Goal: Task Accomplishment & Management: Manage account settings

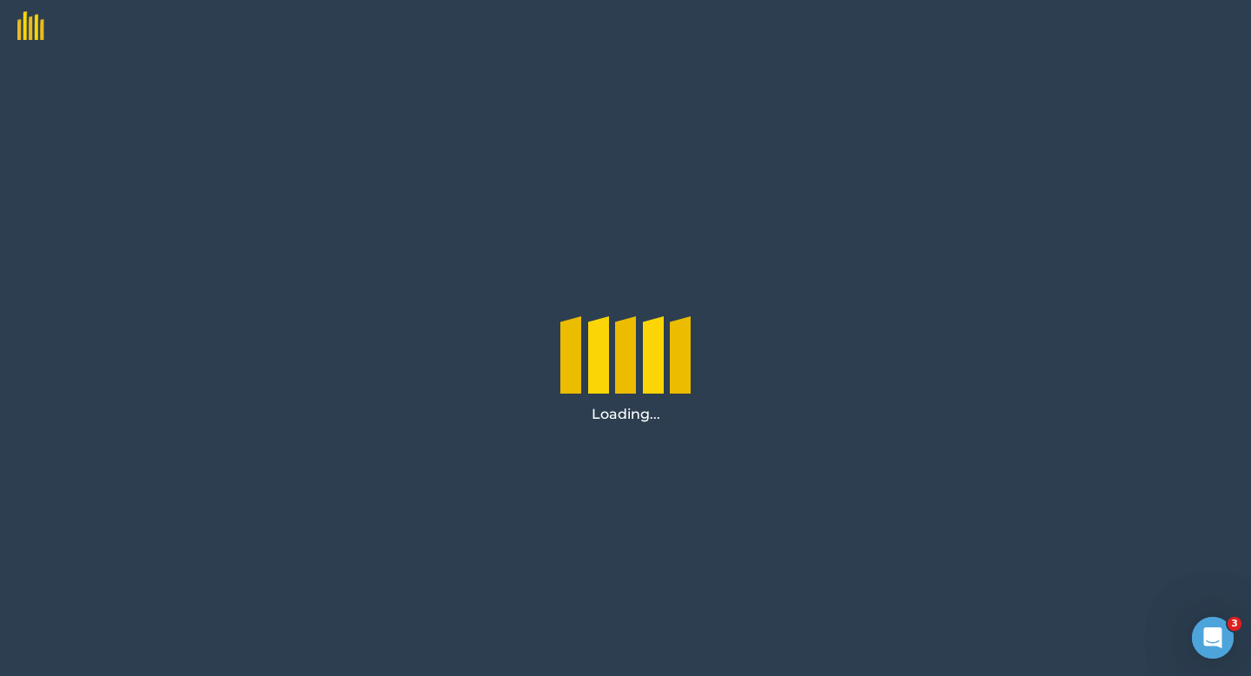
click at [34, 27] on img at bounding box center [22, 20] width 44 height 40
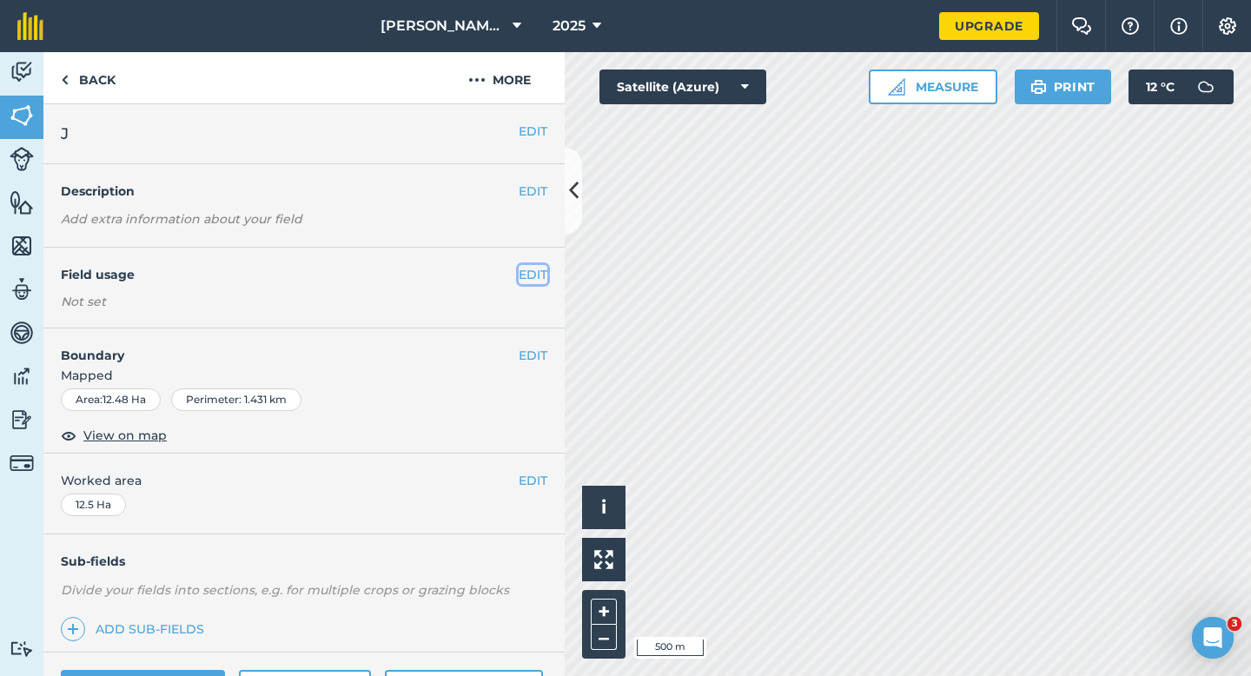
click at [540, 269] on button "EDIT" at bounding box center [533, 274] width 29 height 19
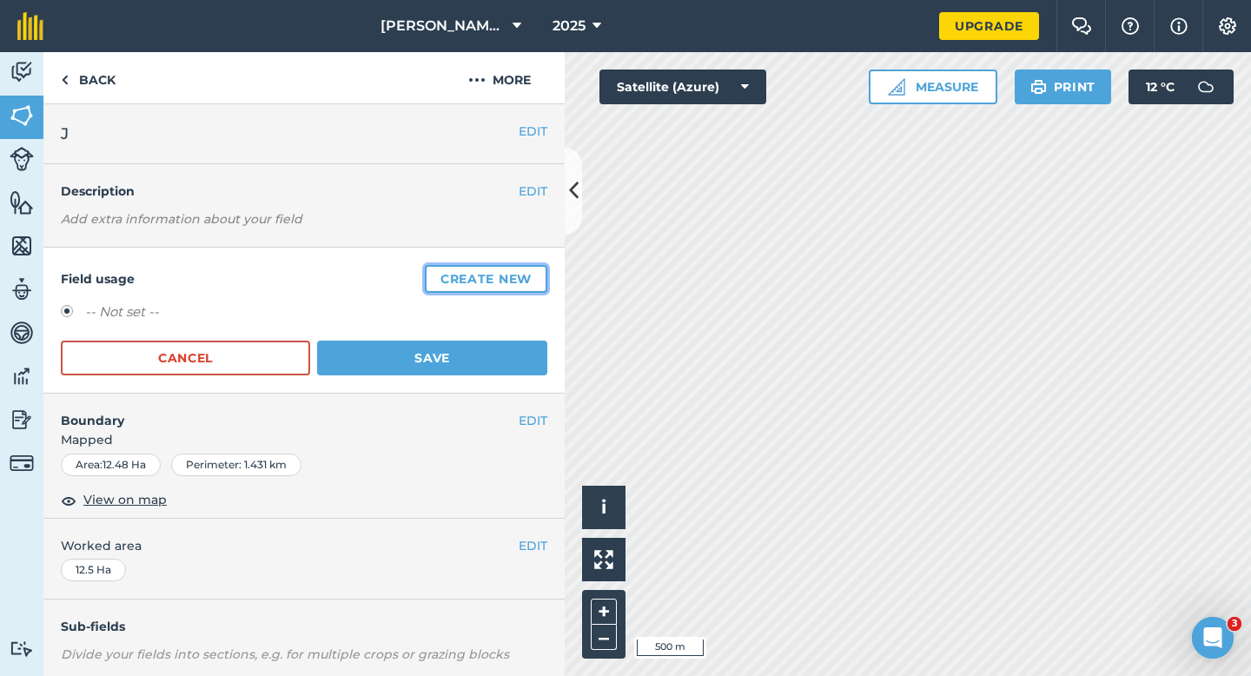
click at [540, 269] on button "Create new" at bounding box center [486, 279] width 123 height 28
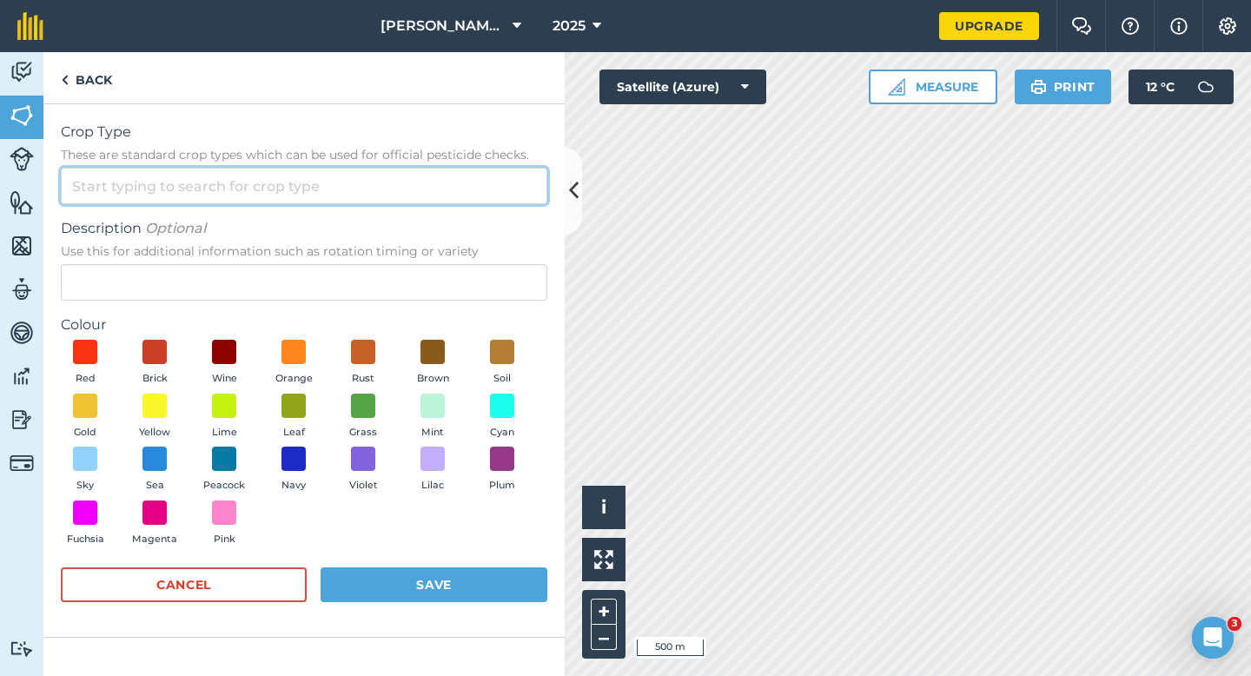
click at [518, 203] on input "Crop Type These are standard crop types which can be used for official pesticid…" at bounding box center [304, 186] width 487 height 36
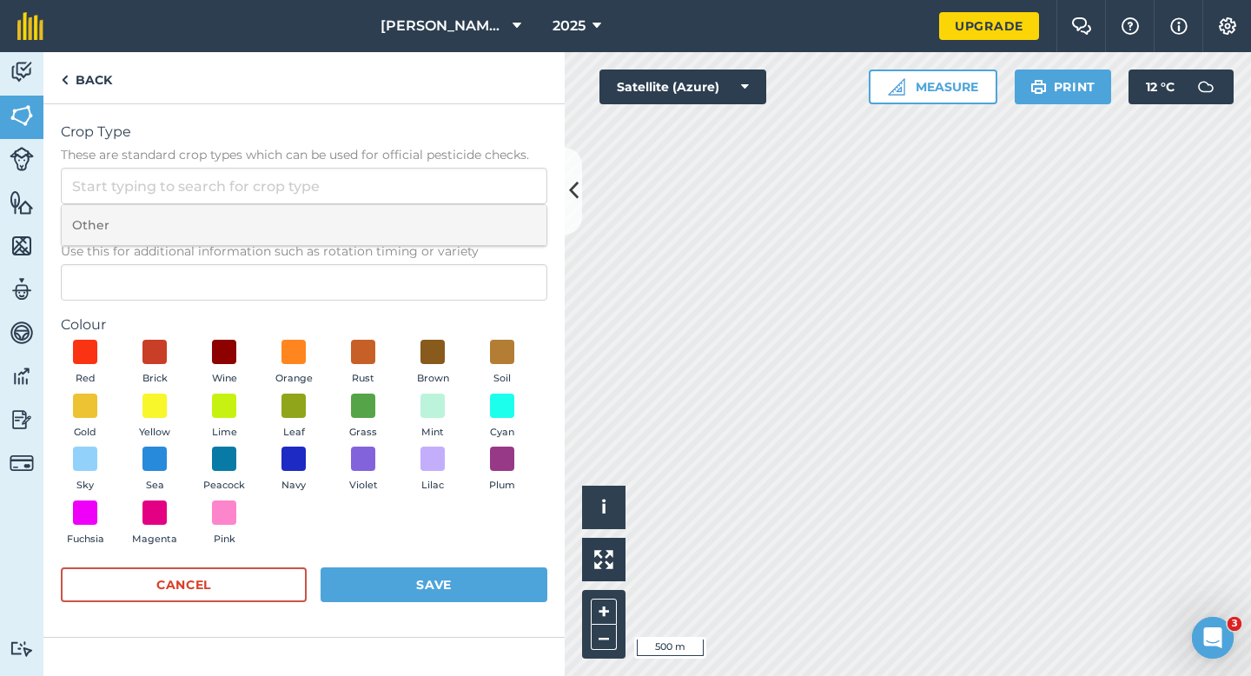
click at [518, 215] on li "Other" at bounding box center [304, 225] width 485 height 41
type input "Other"
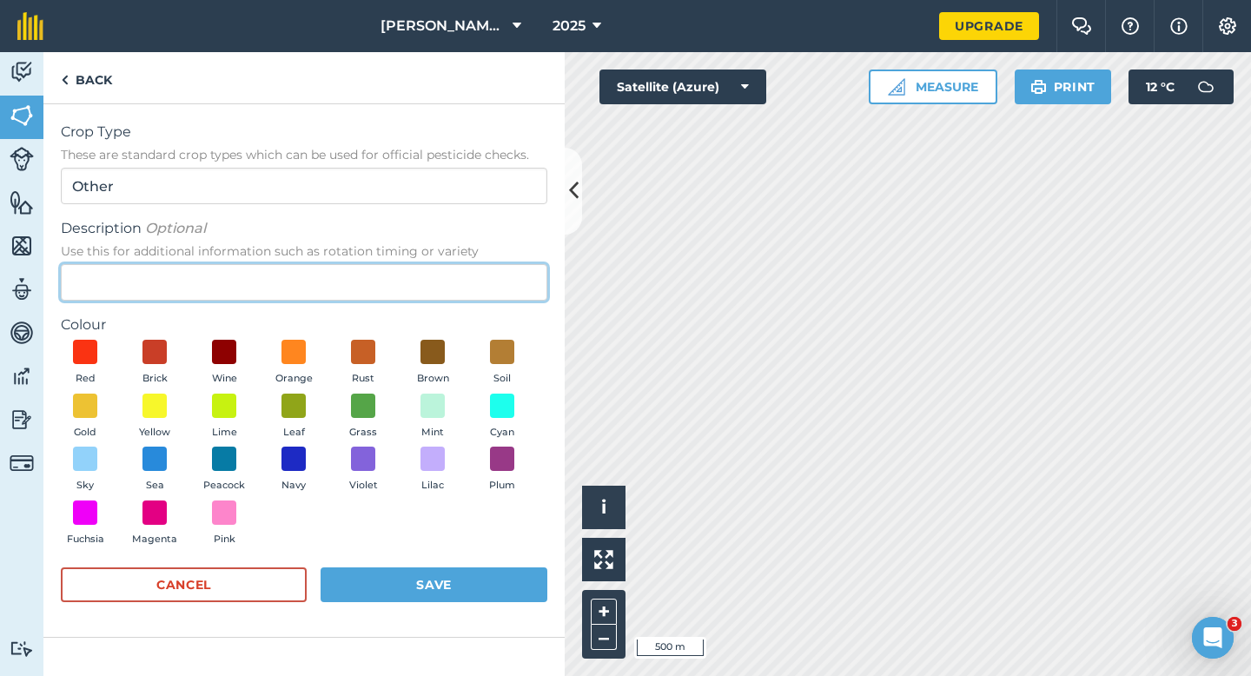
click at [517, 271] on input "Description Optional Use this for additional information such as rotation timin…" at bounding box center [304, 282] width 487 height 36
type input "Chard Seed"
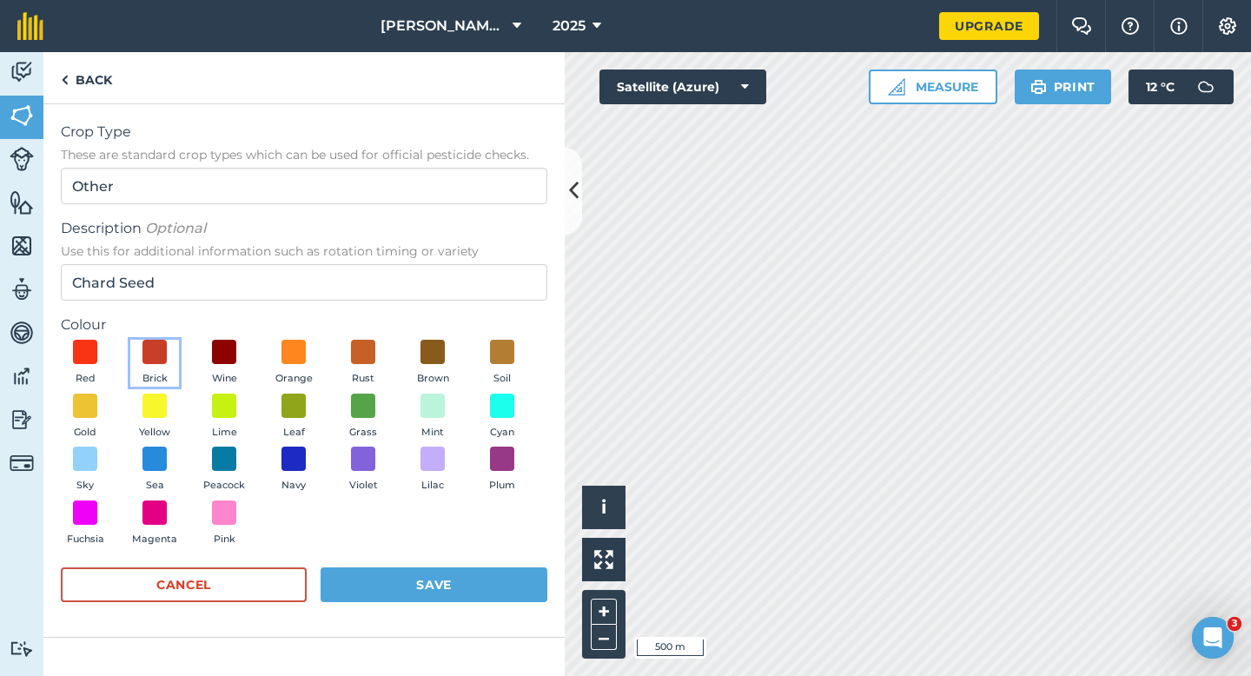
click at [167, 360] on button "Brick" at bounding box center [154, 363] width 49 height 47
click at [450, 574] on button "Save" at bounding box center [434, 584] width 227 height 35
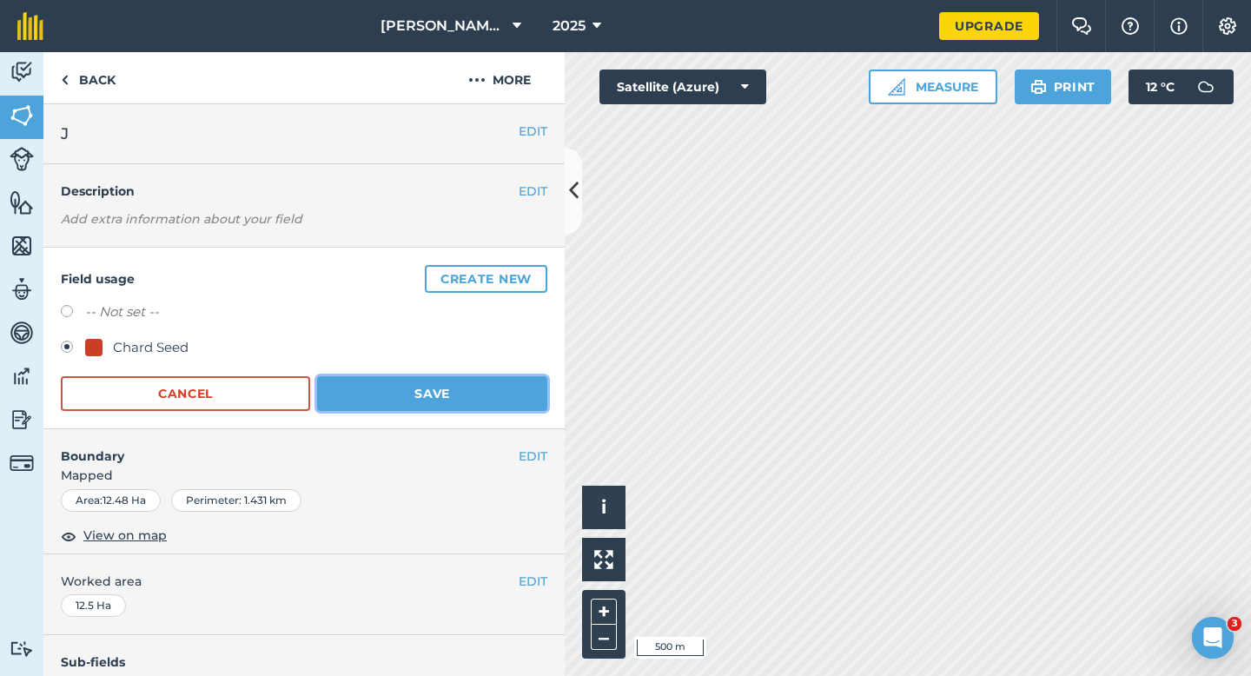
click at [501, 402] on button "Save" at bounding box center [432, 393] width 230 height 35
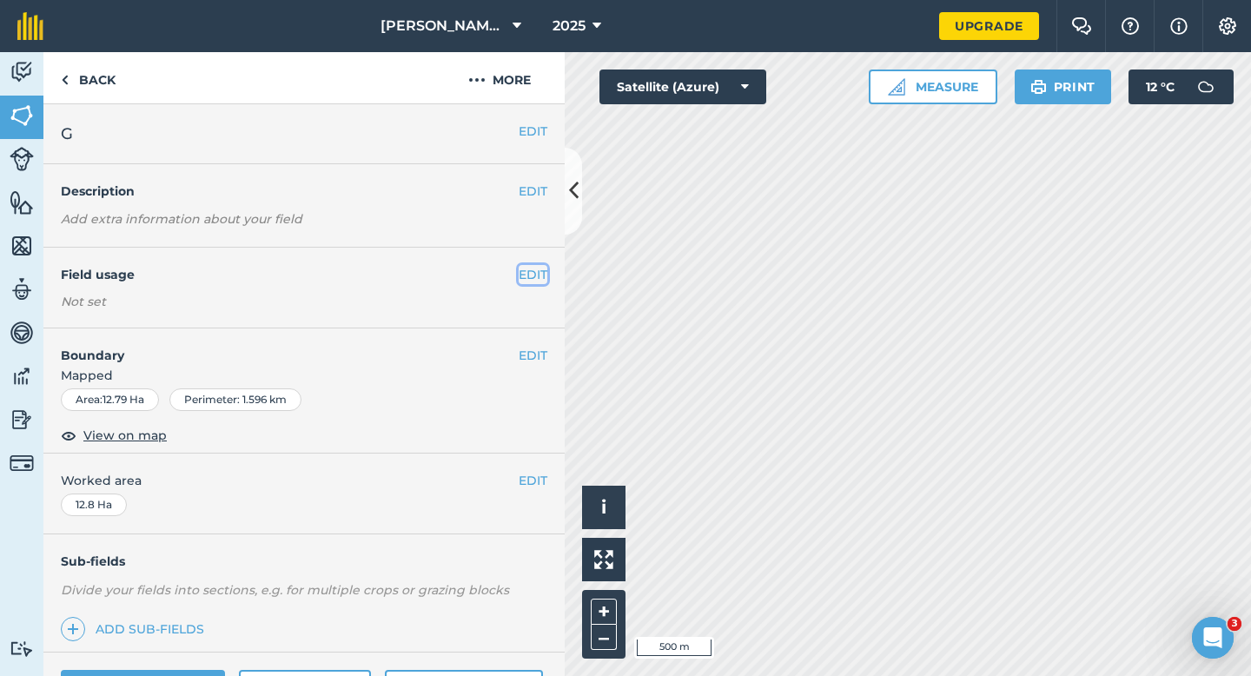
click at [546, 272] on button "EDIT" at bounding box center [533, 274] width 29 height 19
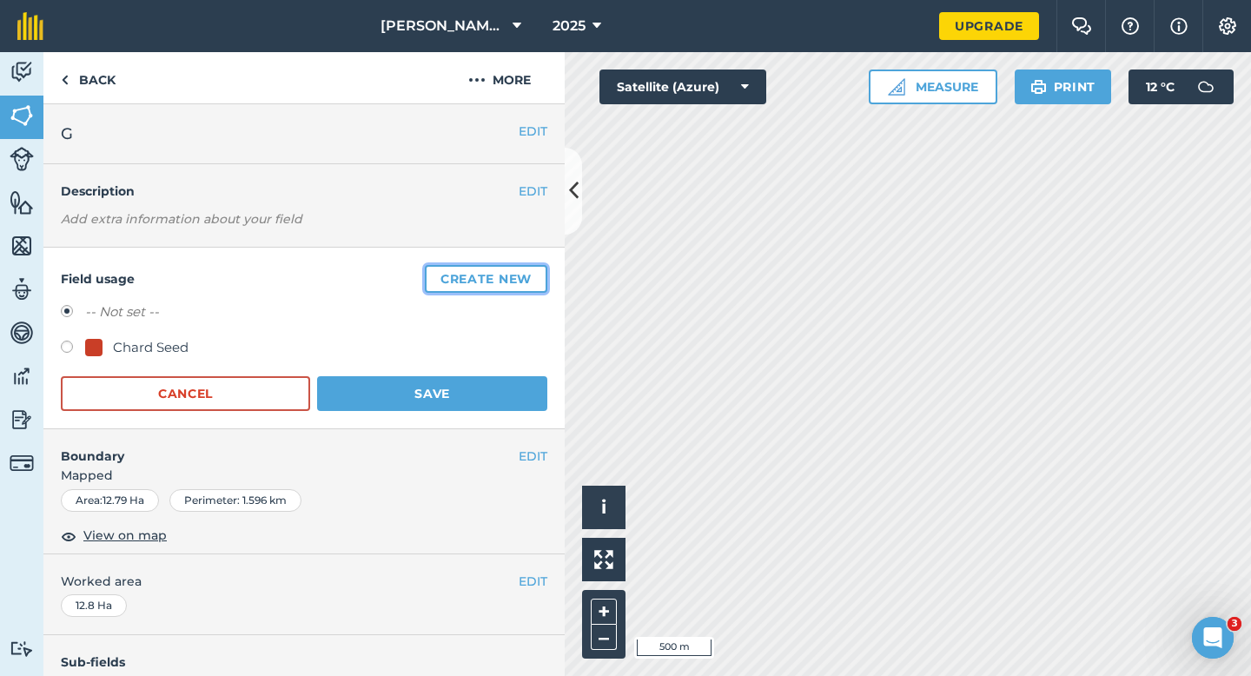
click at [546, 272] on button "Create new" at bounding box center [486, 279] width 123 height 28
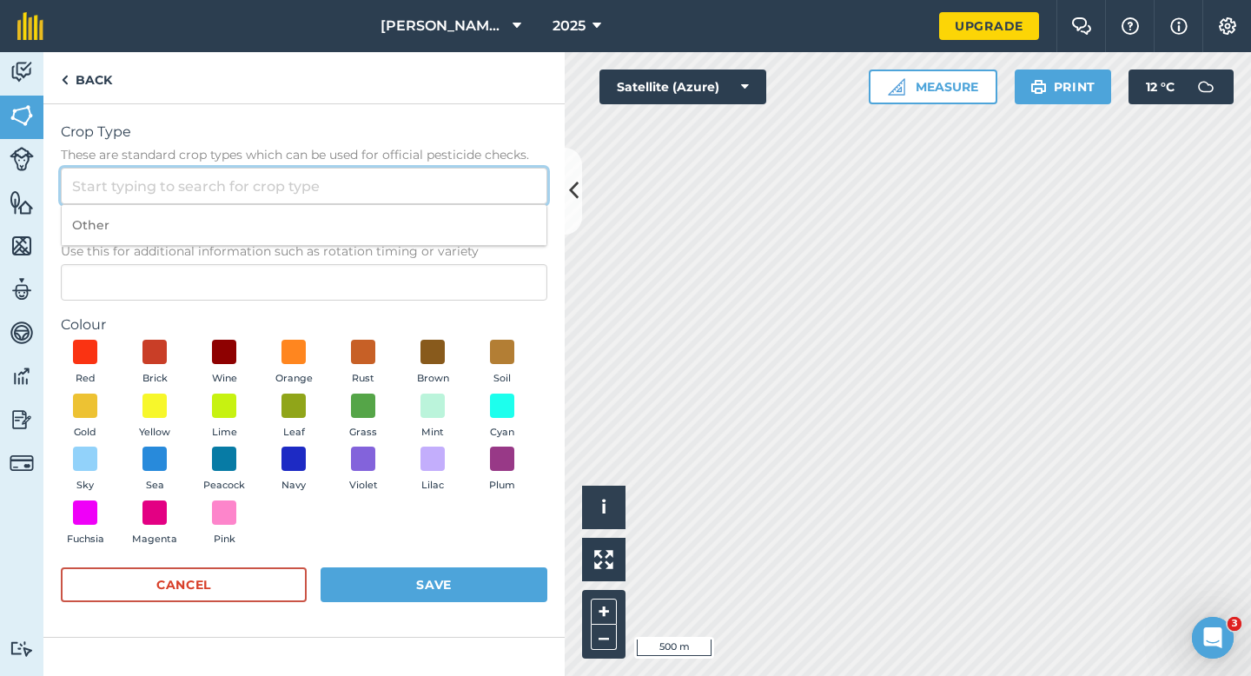
click at [348, 168] on input "Crop Type These are standard crop types which can be used for official pesticid…" at bounding box center [304, 186] width 487 height 36
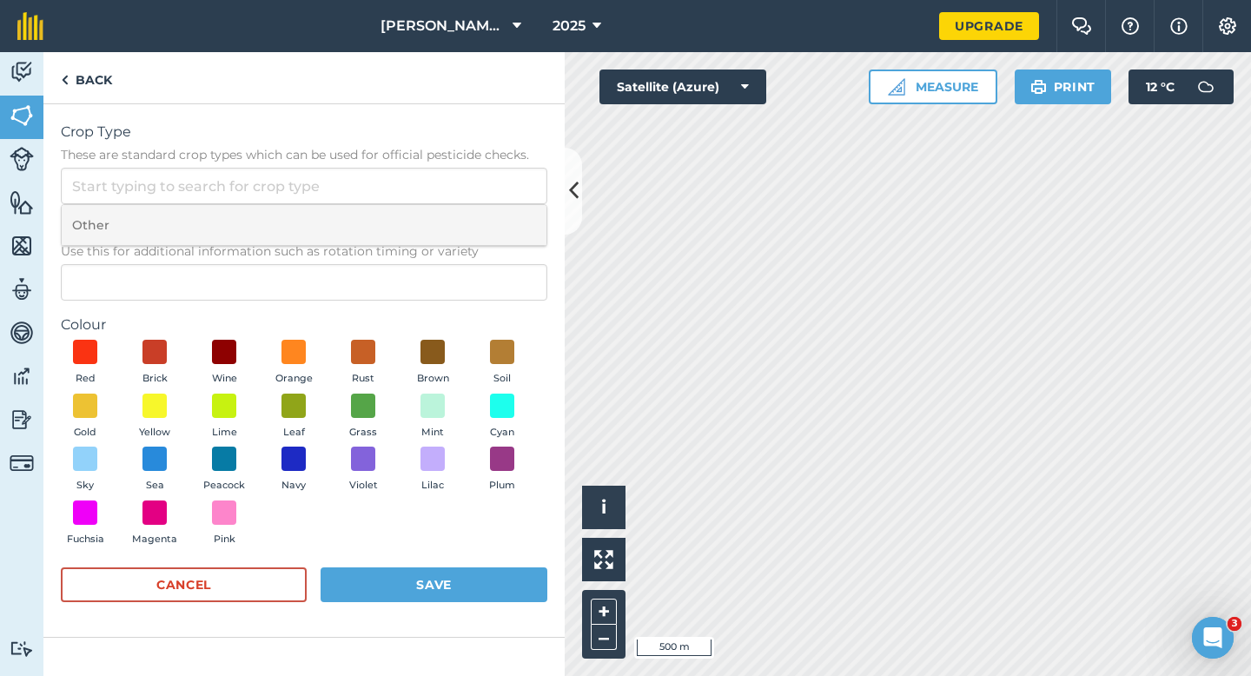
click at [355, 216] on li "Other" at bounding box center [304, 225] width 485 height 41
type input "Other"
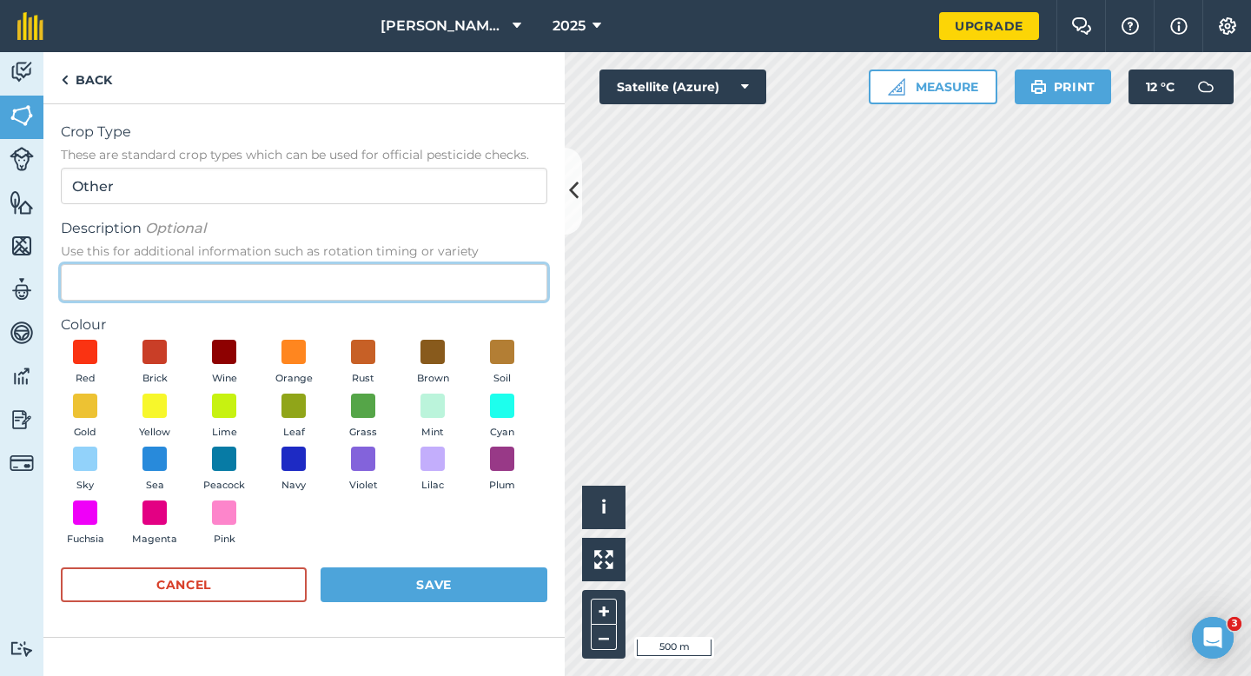
click at [340, 290] on input "Description Optional Use this for additional information such as rotation timin…" at bounding box center [304, 282] width 487 height 36
type input "Radish Seed"
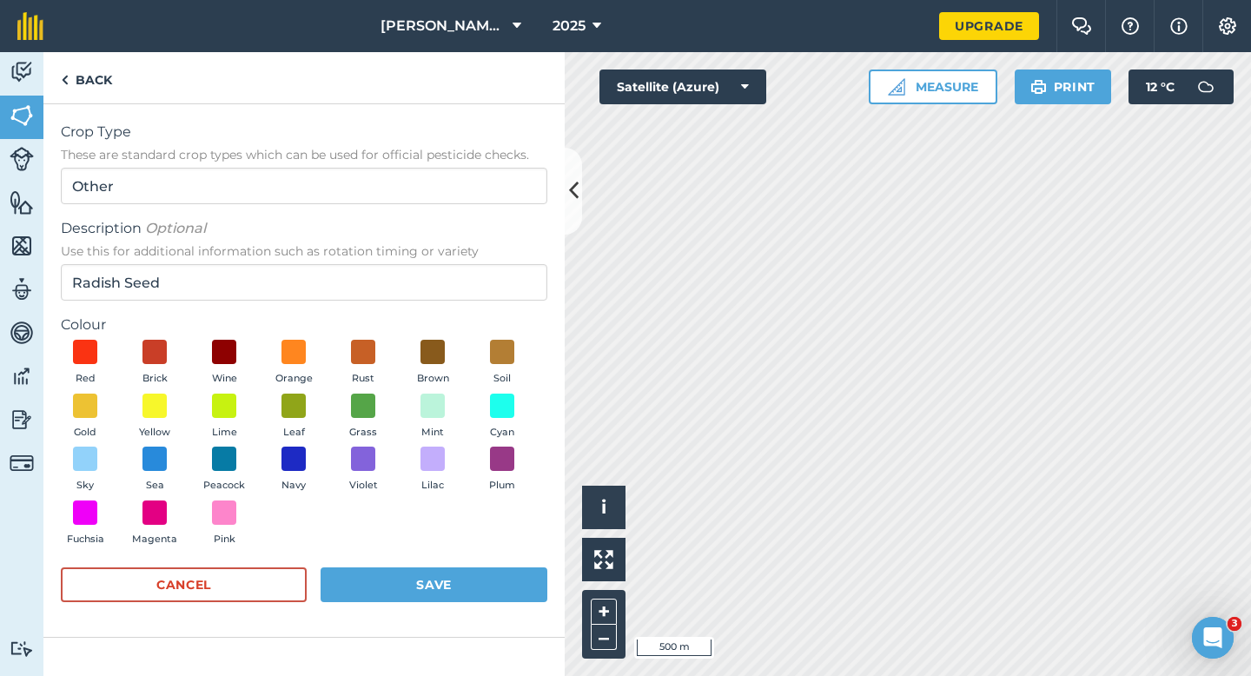
click at [251, 465] on div "Red Brick Wine Orange Rust Brown Soil Gold Yellow Lime Leaf Grass Mint Cyan Sky…" at bounding box center [304, 447] width 487 height 214
click at [247, 468] on button "Peacock" at bounding box center [224, 470] width 49 height 47
click at [402, 574] on button "Save" at bounding box center [434, 584] width 227 height 35
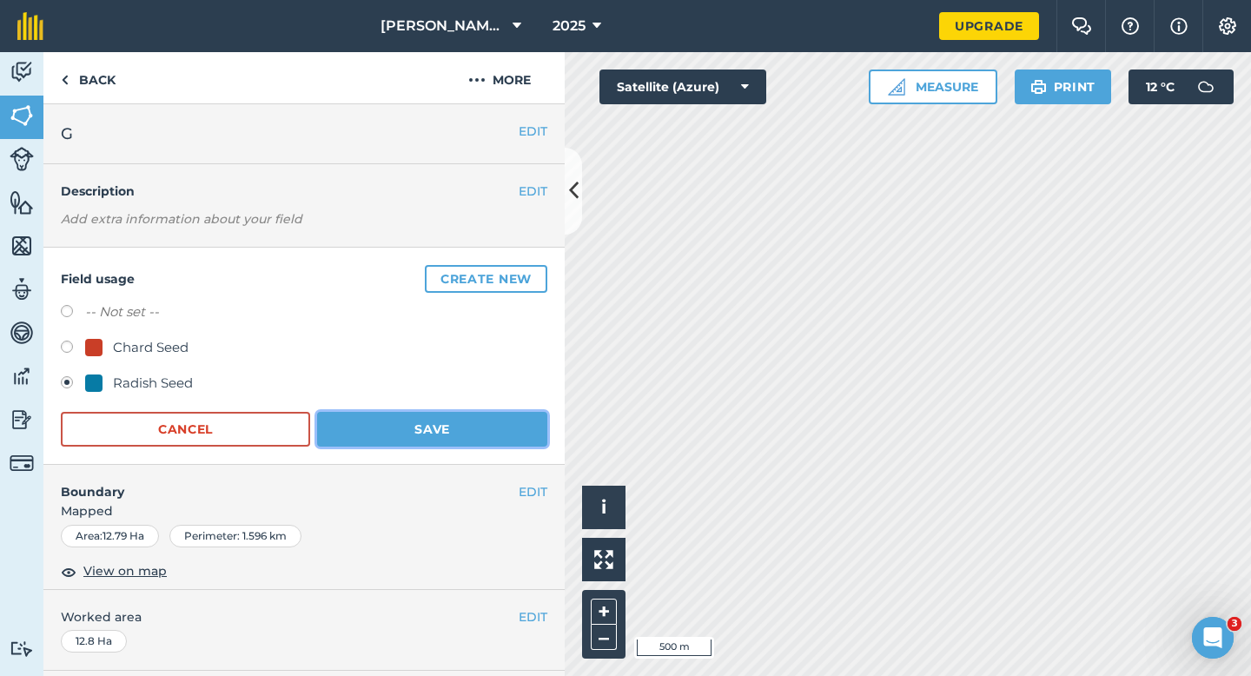
click at [457, 444] on button "Save" at bounding box center [432, 429] width 230 height 35
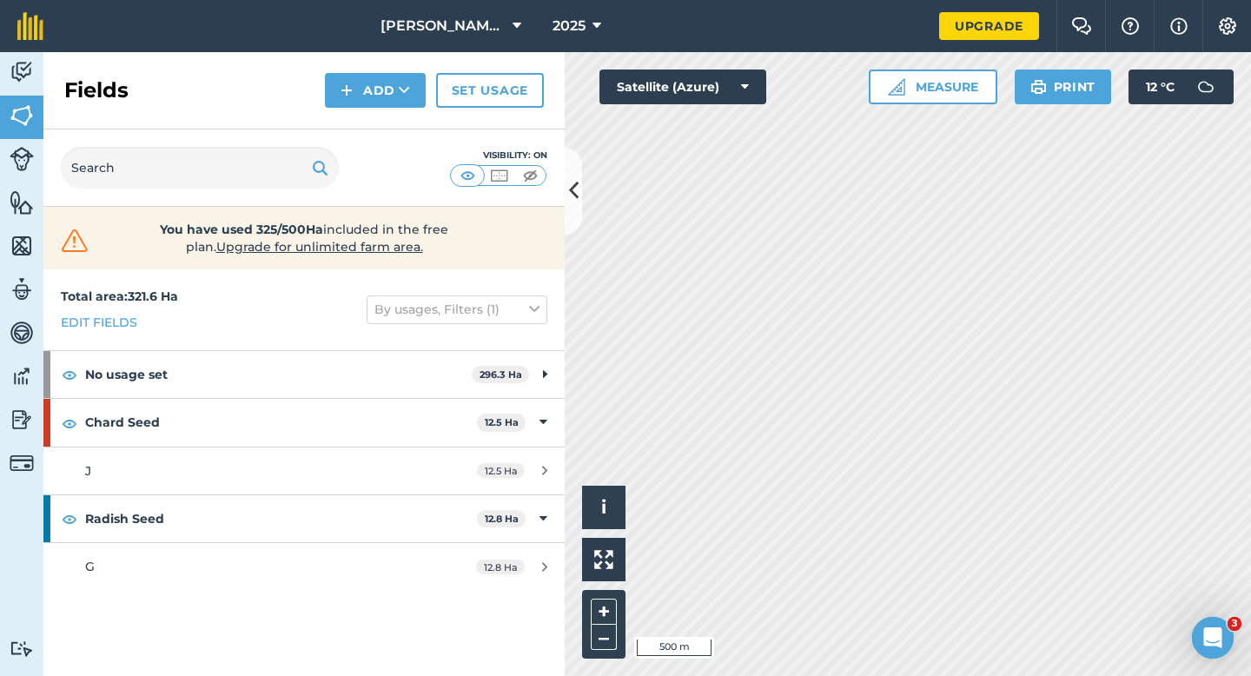
click at [555, 308] on div "Activity Fields Livestock Features Maps Team Vehicles Data Reporting Billing Tu…" at bounding box center [625, 364] width 1251 height 624
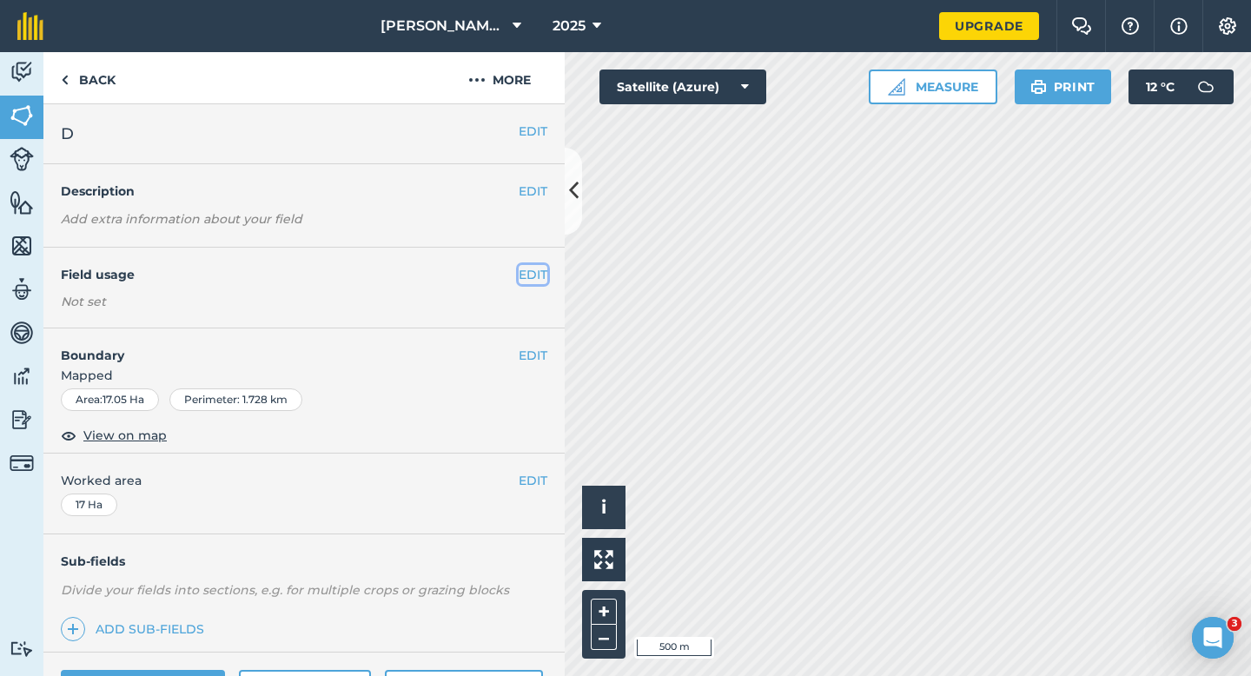
click at [527, 270] on button "EDIT" at bounding box center [533, 274] width 29 height 19
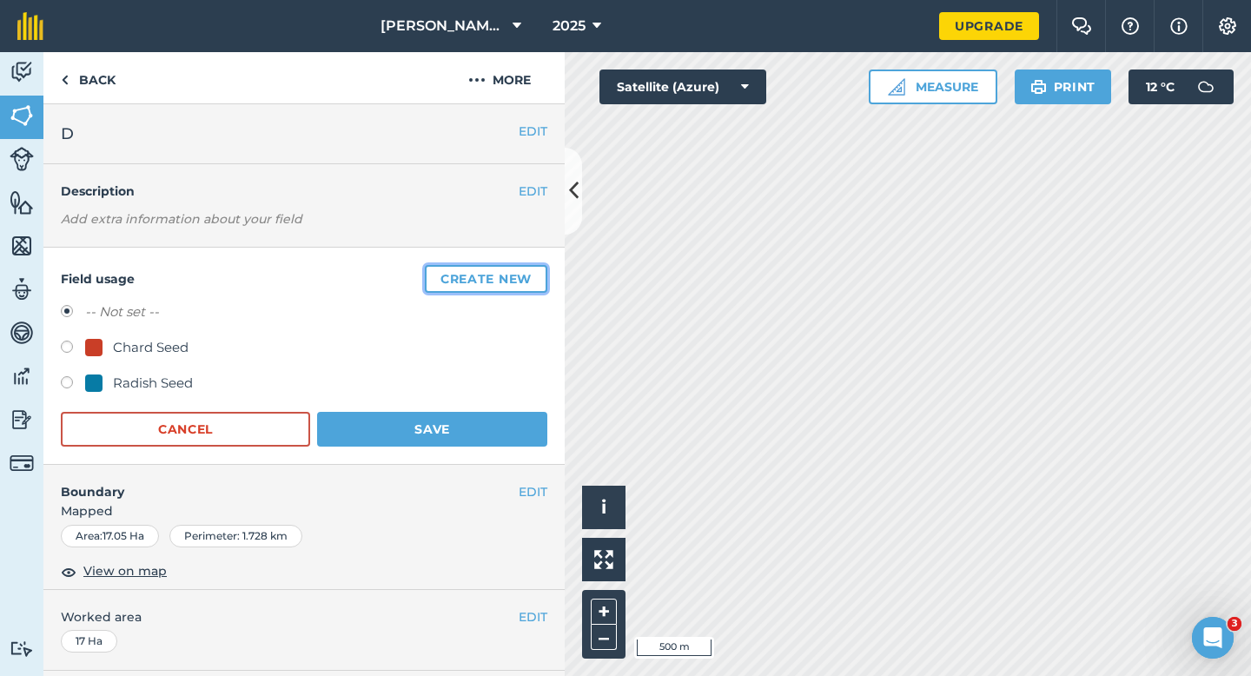
click at [527, 270] on button "Create new" at bounding box center [486, 279] width 123 height 28
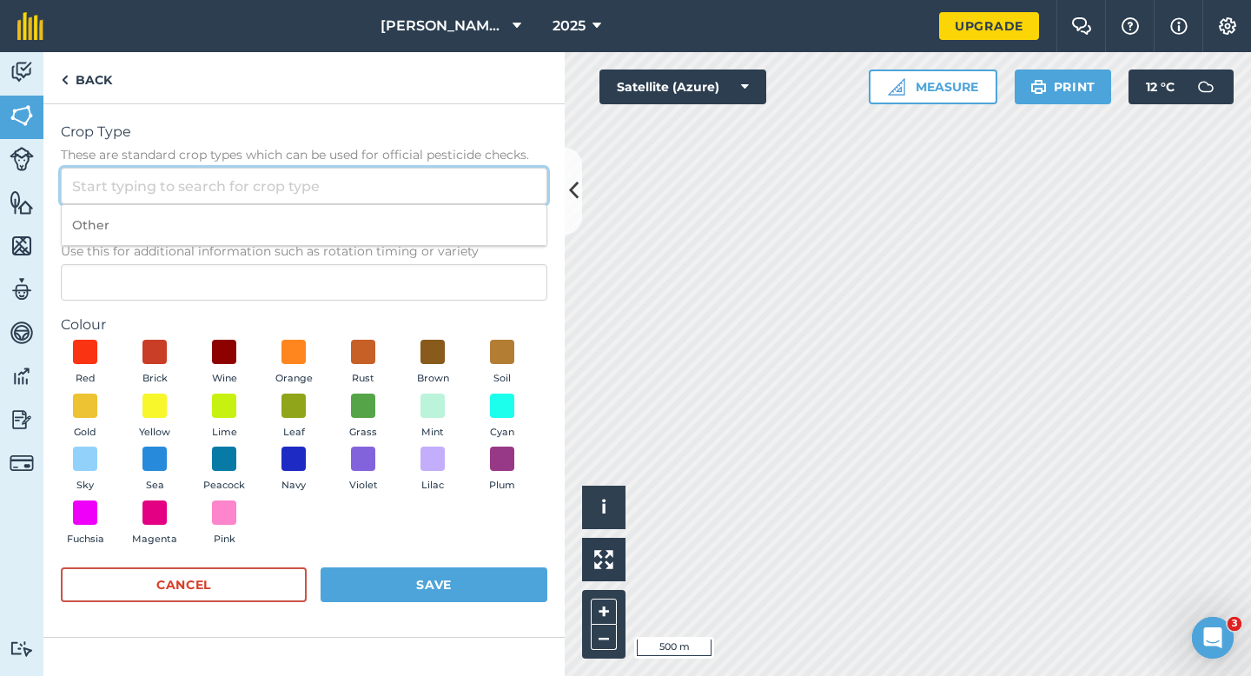
click at [456, 184] on input "Crop Type These are standard crop types which can be used for official pesticid…" at bounding box center [304, 186] width 487 height 36
click at [458, 252] on span "Use this for additional information such as rotation timing or variety" at bounding box center [304, 250] width 487 height 17
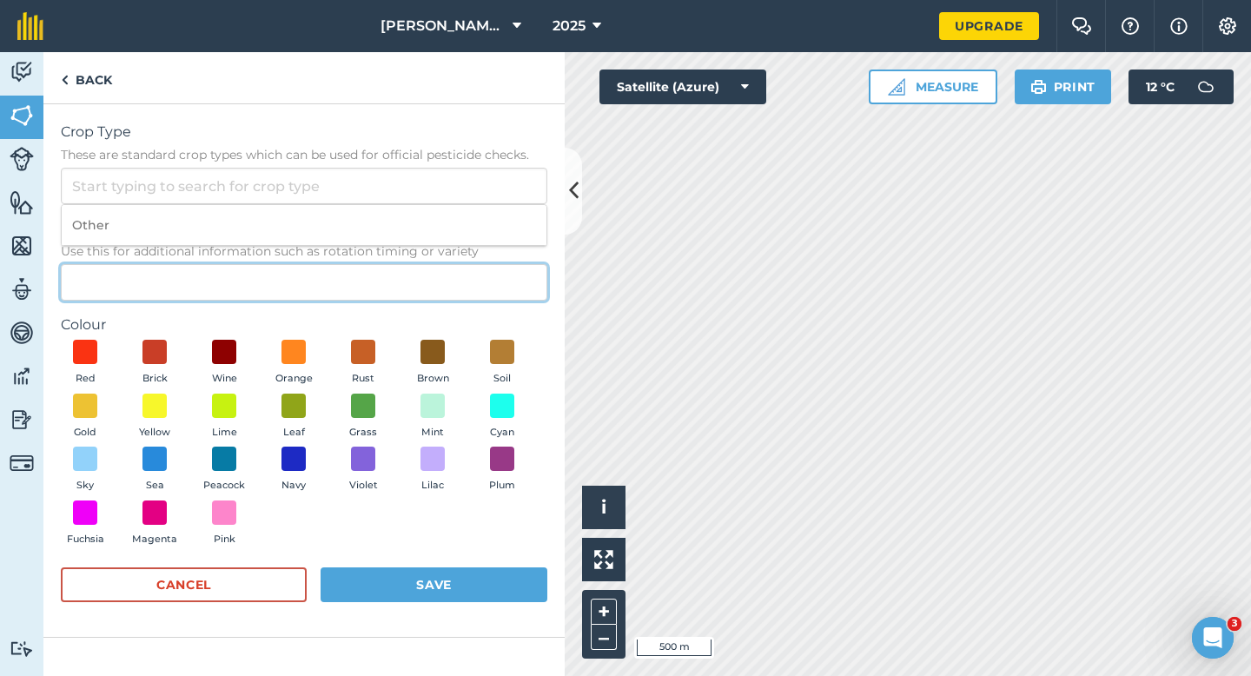
click at [458, 264] on input "Description Optional Use this for additional information such as rotation timin…" at bounding box center [304, 282] width 487 height 36
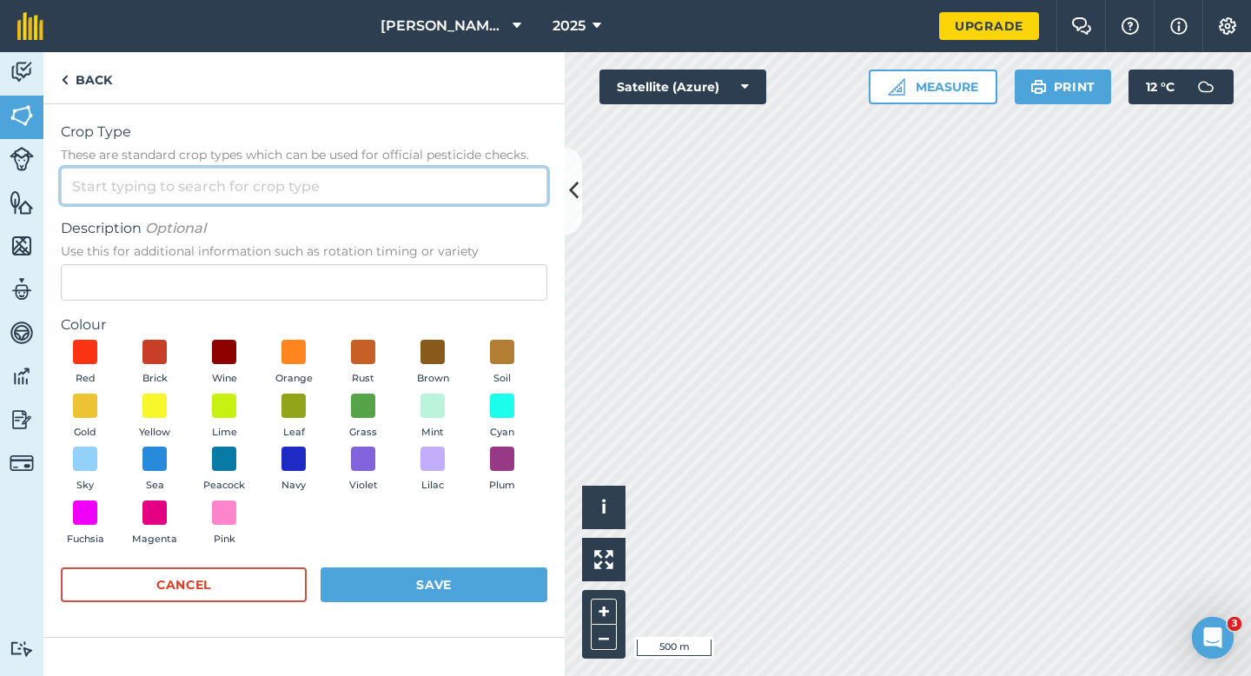
click at [461, 180] on input "Crop Type These are standard crop types which can be used for official pesticid…" at bounding box center [304, 186] width 487 height 36
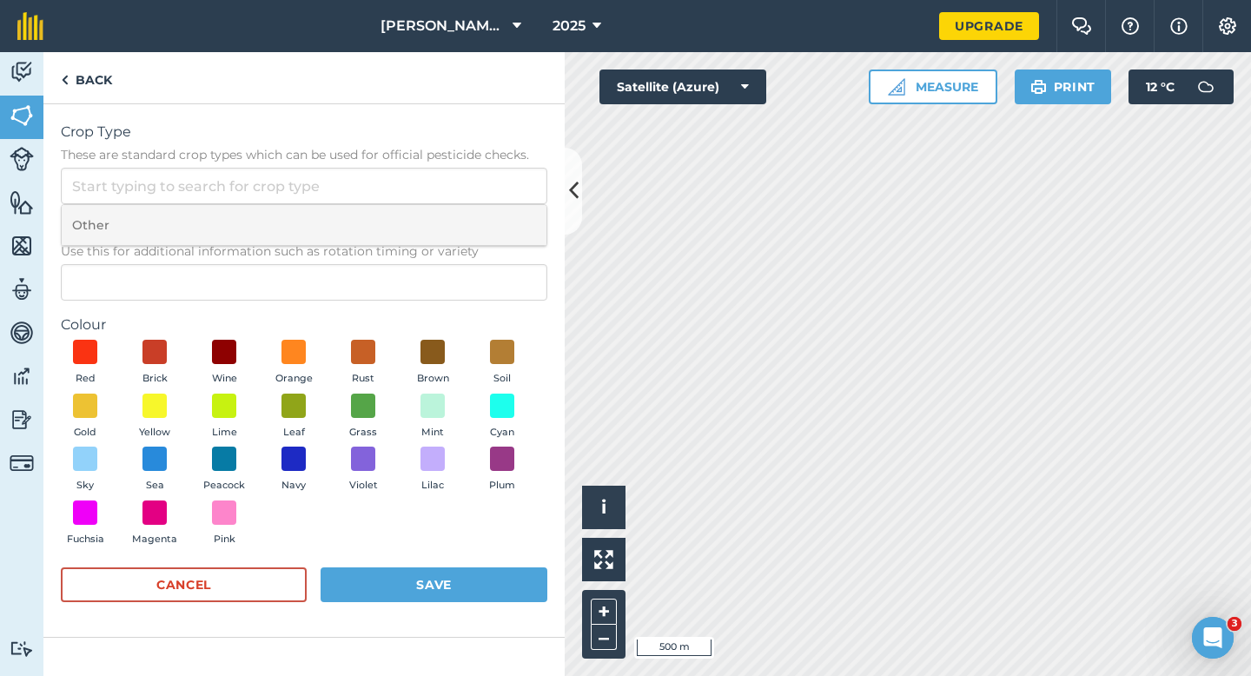
click at [461, 208] on li "Other" at bounding box center [304, 225] width 485 height 41
type input "Other"
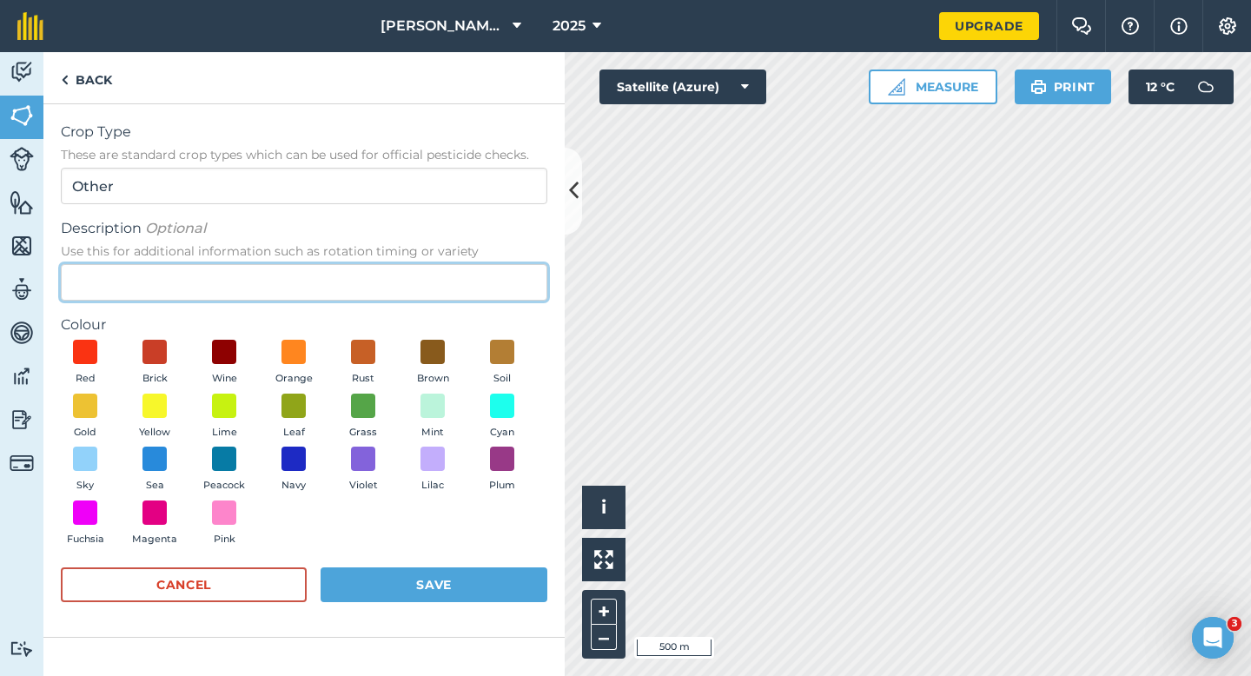
click at [461, 269] on input "Description Optional Use this for additional information such as rotation timin…" at bounding box center [304, 282] width 487 height 36
type input "Wheat"
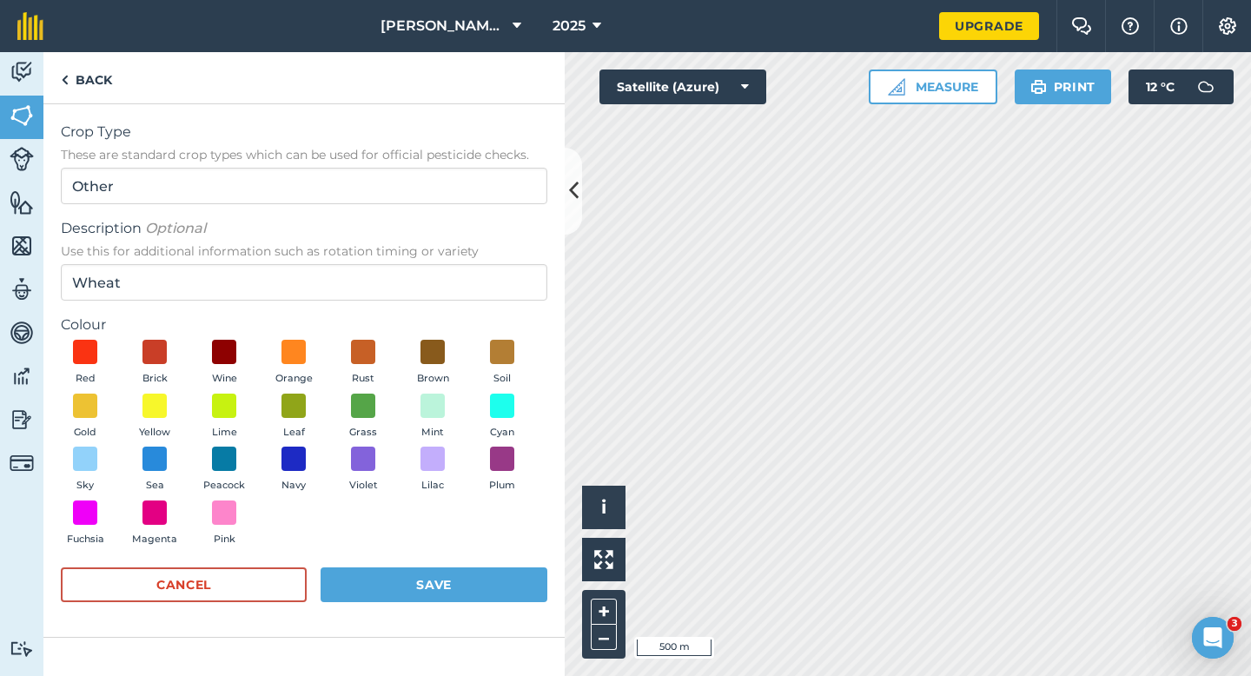
click at [54, 409] on div "Crop Type These are standard crop types which can be used for official pesticid…" at bounding box center [303, 371] width 521 height 534
click at [62, 409] on button "Gold" at bounding box center [85, 417] width 49 height 47
click at [402, 594] on button "Save" at bounding box center [434, 584] width 227 height 35
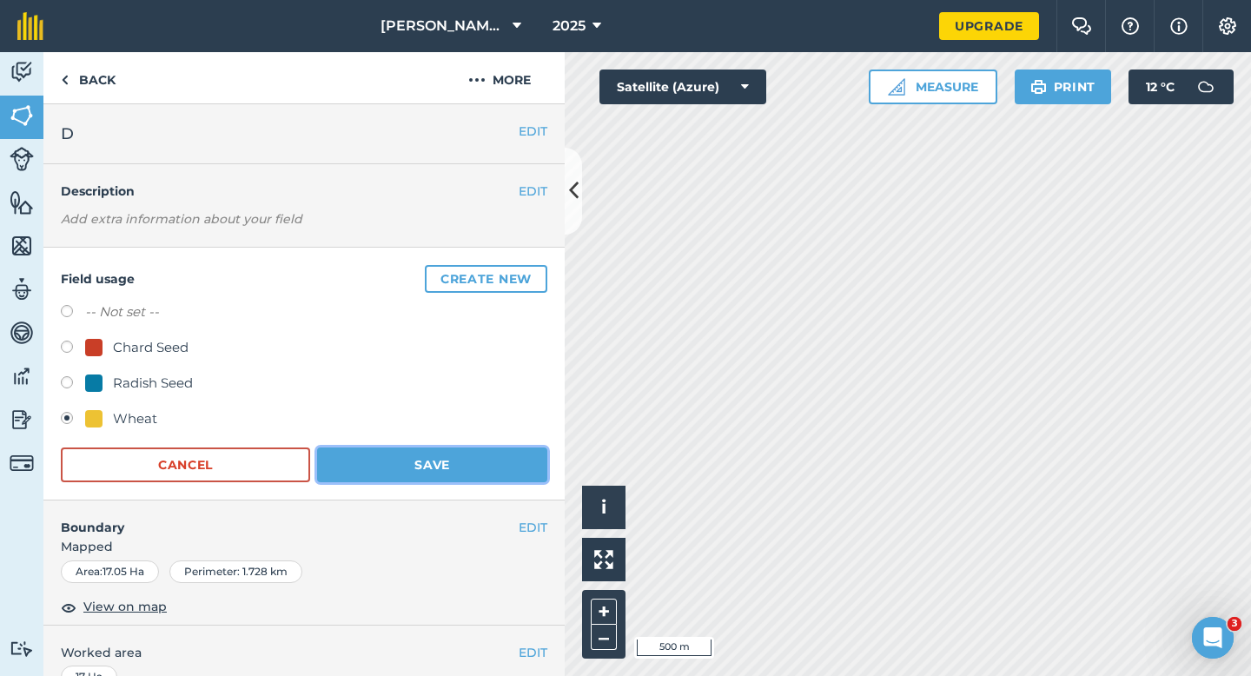
click at [417, 454] on button "Save" at bounding box center [432, 465] width 230 height 35
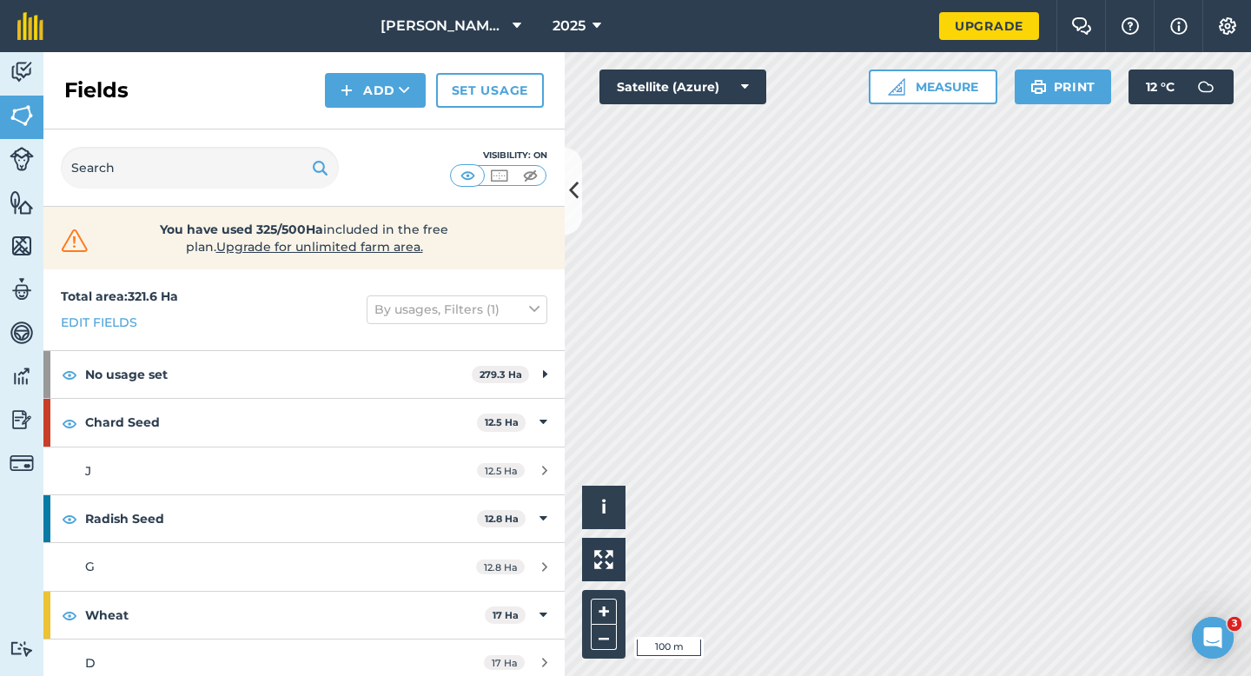
click at [362, 114] on div "Fields Add Set usage" at bounding box center [303, 90] width 521 height 77
click at [364, 110] on div "Fields Add Set usage" at bounding box center [303, 90] width 521 height 77
click at [374, 101] on button "Add" at bounding box center [375, 90] width 101 height 35
click at [374, 136] on link "Draw" at bounding box center [376, 129] width 96 height 38
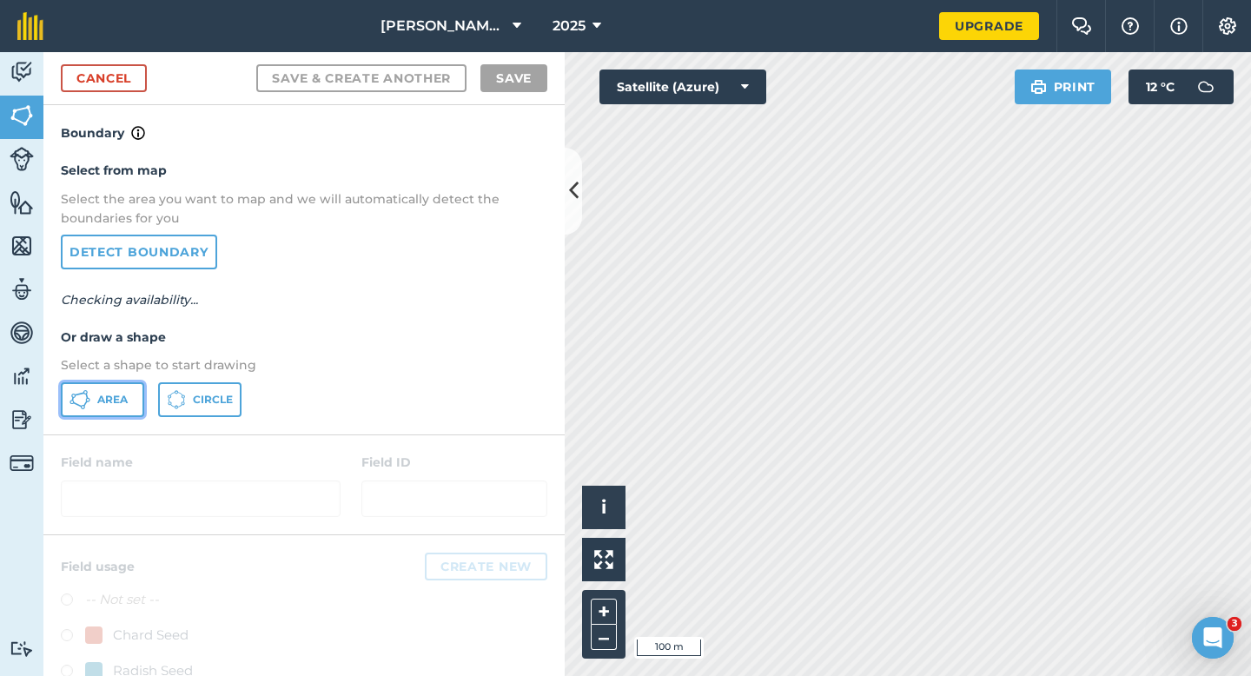
click at [98, 390] on button "Area" at bounding box center [102, 399] width 83 height 35
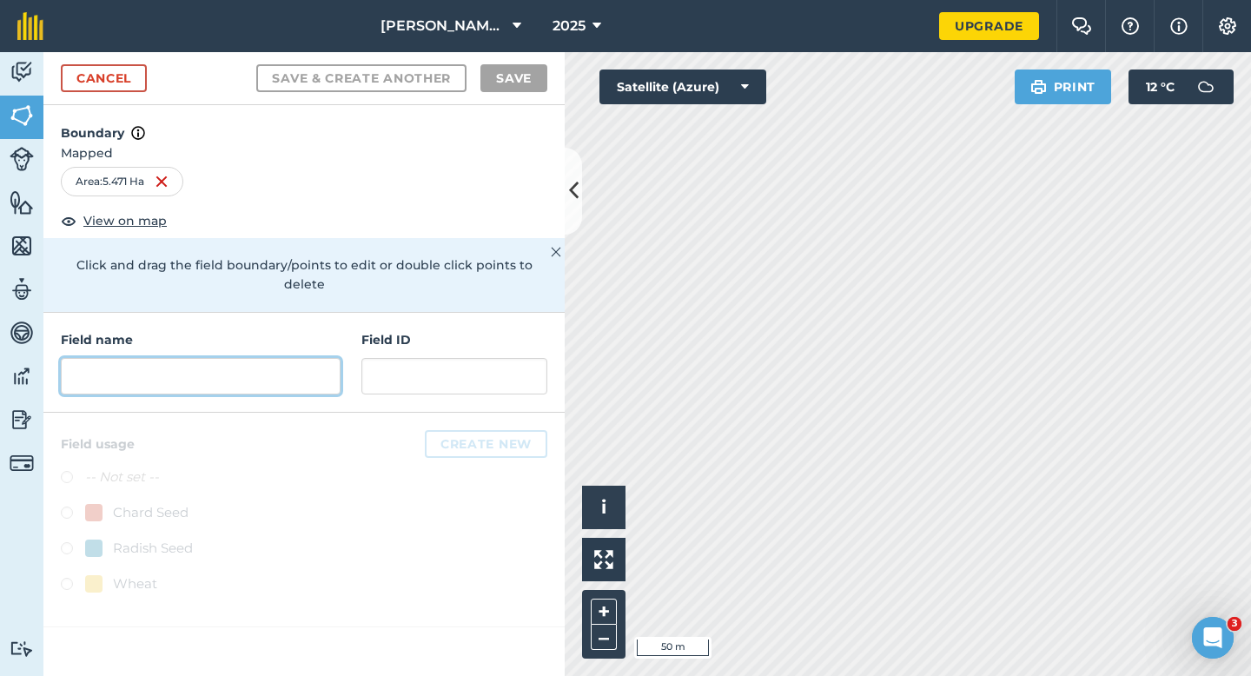
click at [271, 358] on input "text" at bounding box center [201, 376] width 280 height 36
type input "2"
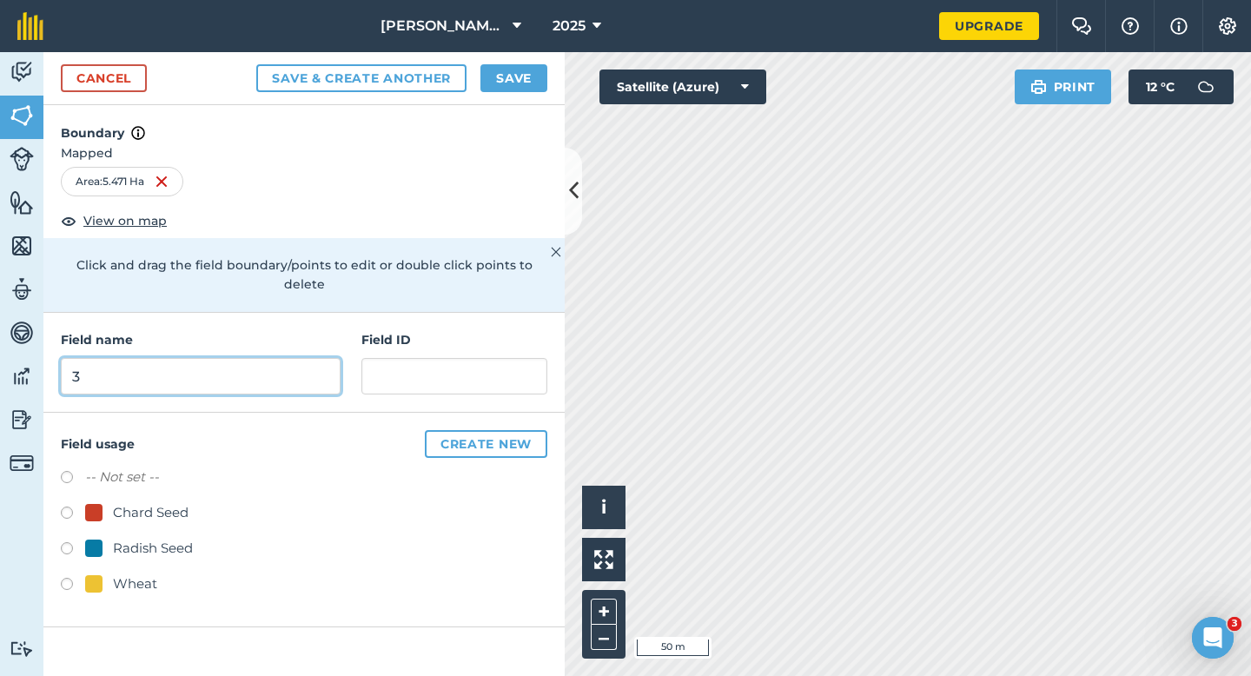
type input "3"
click at [518, 85] on button "Save" at bounding box center [514, 78] width 67 height 28
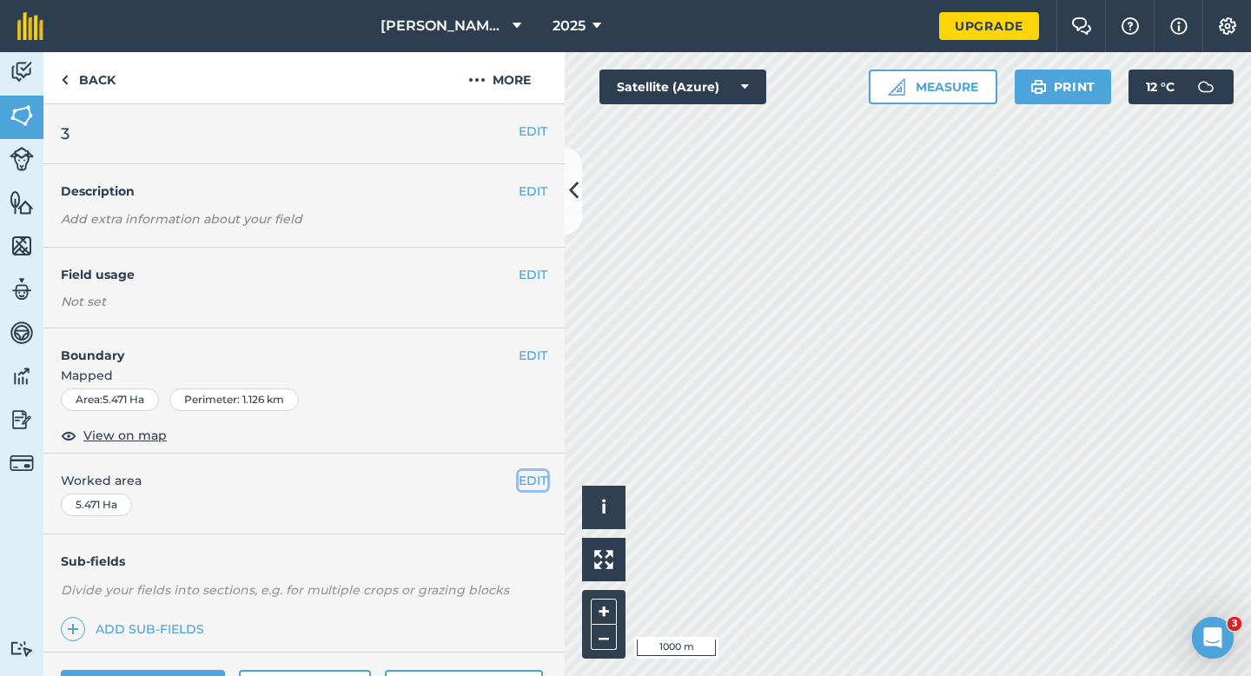
click at [535, 472] on button "EDIT" at bounding box center [533, 480] width 29 height 19
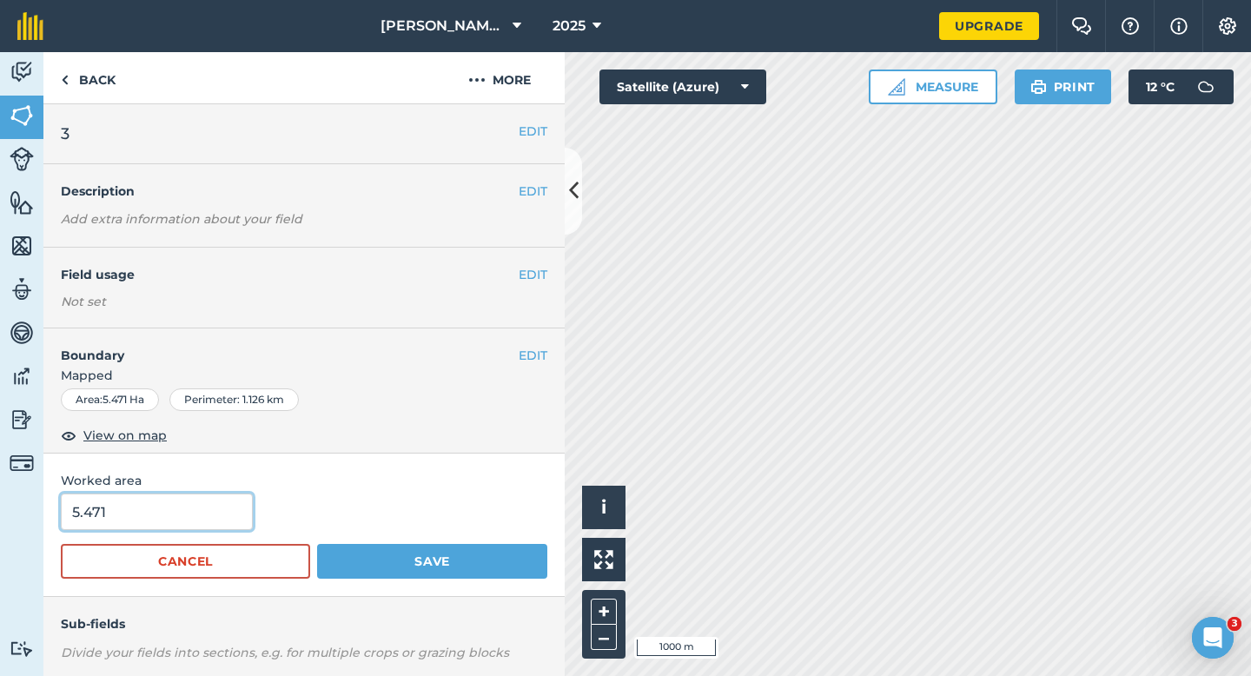
click at [188, 526] on input "5.471" at bounding box center [157, 512] width 192 height 36
type input "5.5"
click at [317, 544] on button "Save" at bounding box center [432, 561] width 230 height 35
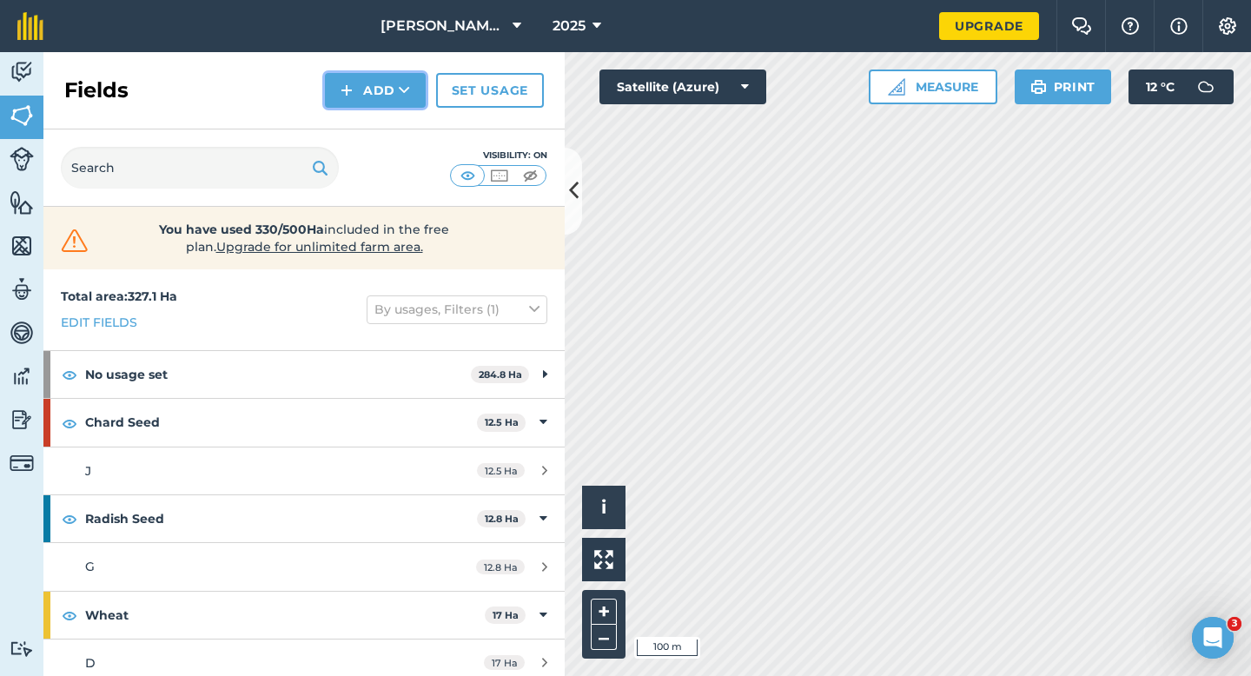
click at [375, 100] on button "Add" at bounding box center [375, 90] width 101 height 35
click at [372, 123] on link "Draw" at bounding box center [376, 129] width 96 height 38
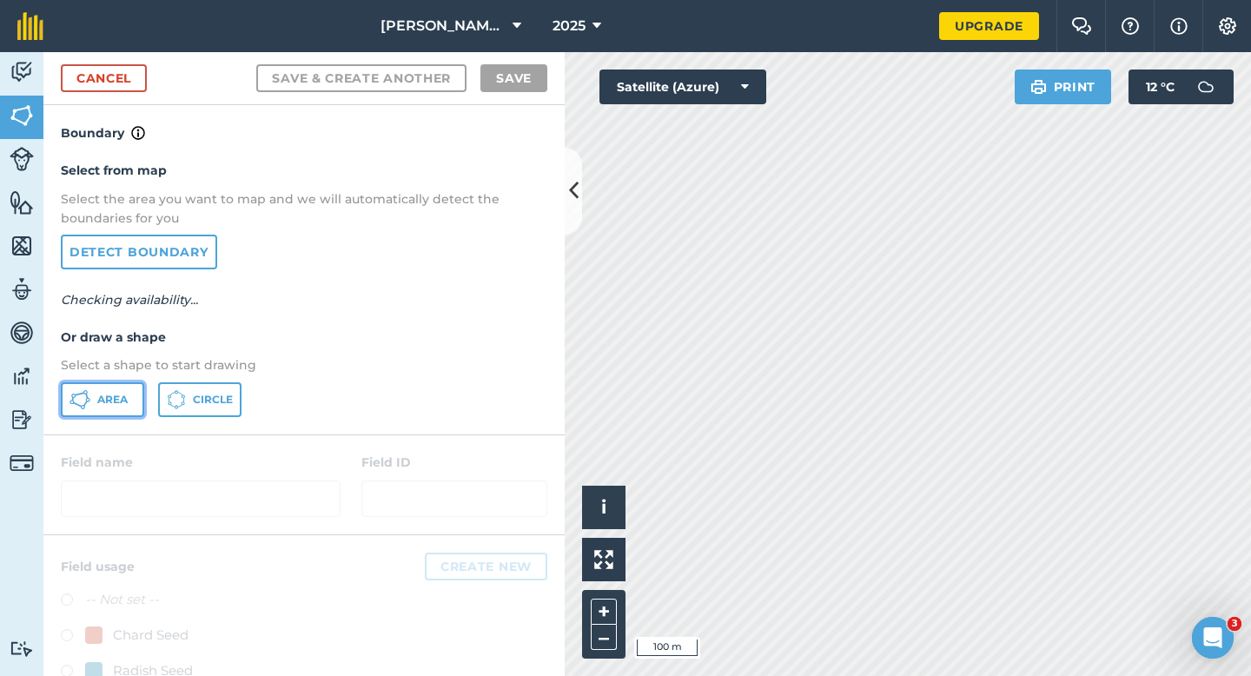
click at [128, 388] on button "Area" at bounding box center [102, 399] width 83 height 35
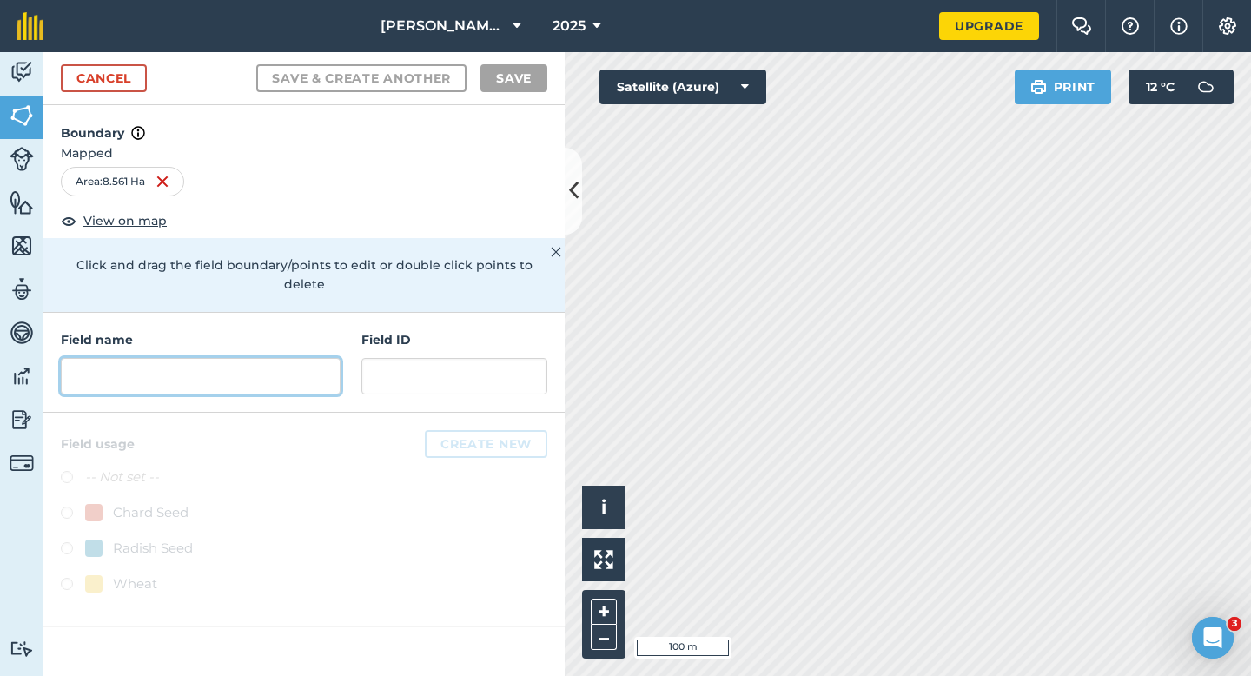
click at [299, 359] on input "text" at bounding box center [201, 376] width 280 height 36
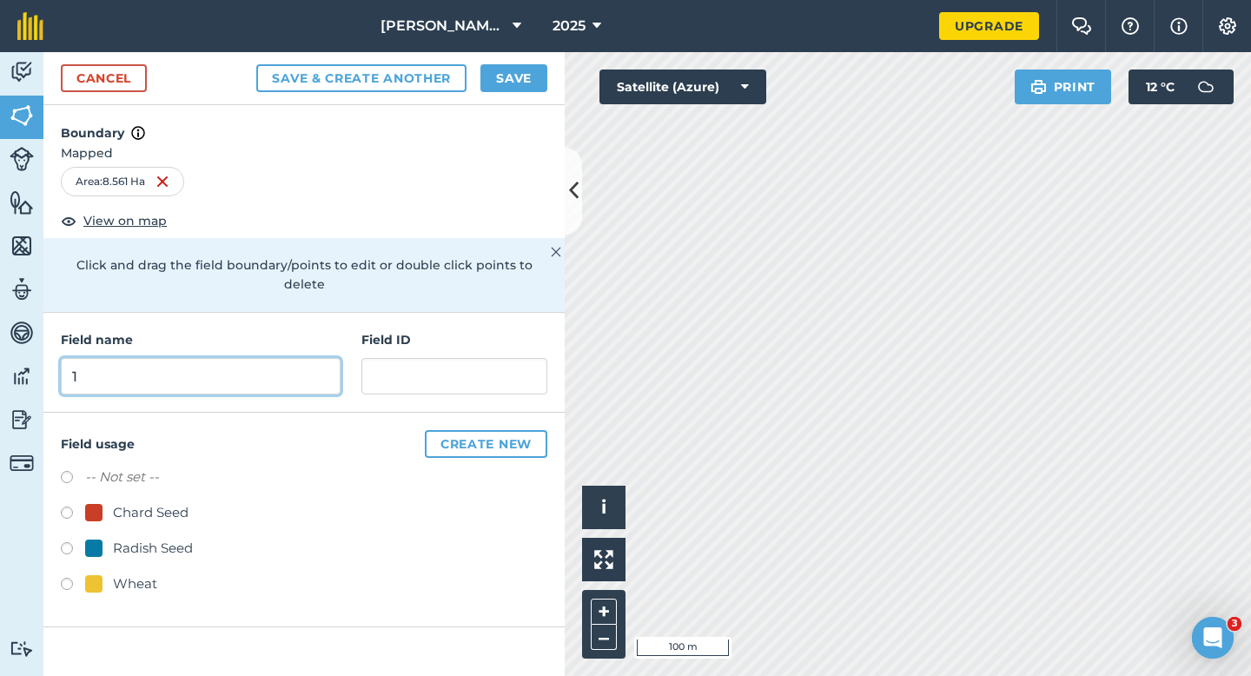
type input "1"
click at [546, 70] on button "Save" at bounding box center [514, 78] width 67 height 28
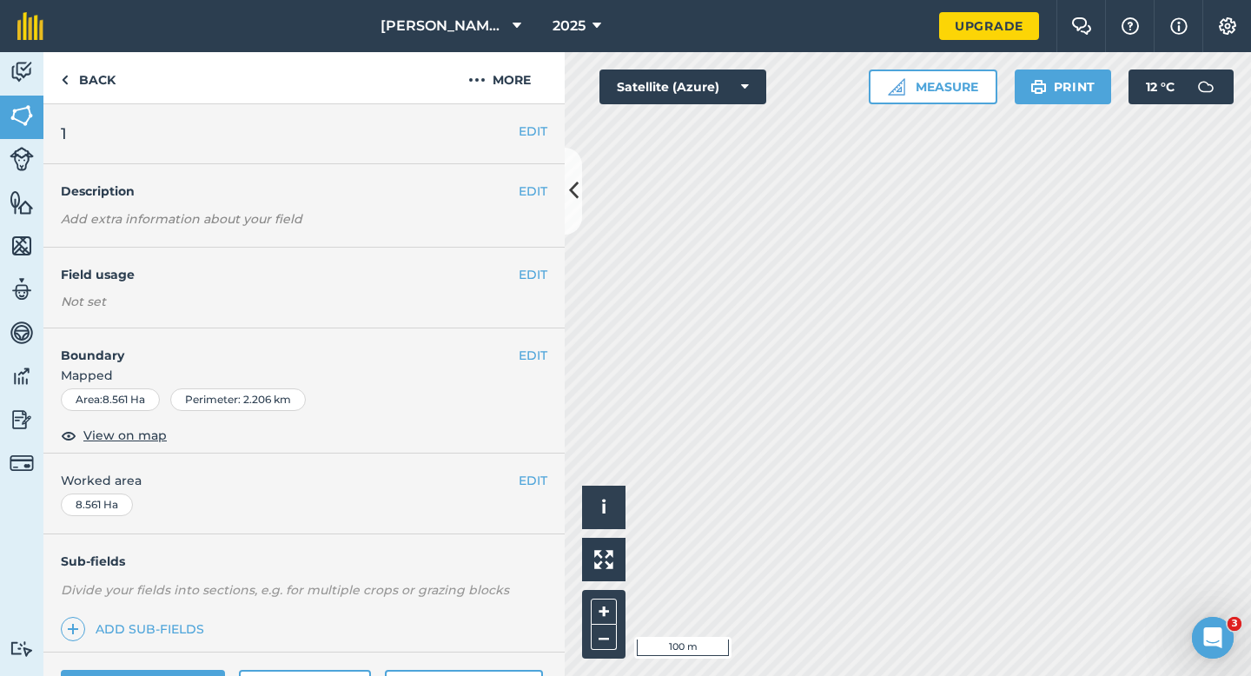
click at [523, 492] on div "EDIT Worked area 8.561 Ha" at bounding box center [303, 494] width 521 height 81
click at [523, 489] on button "EDIT" at bounding box center [533, 480] width 29 height 19
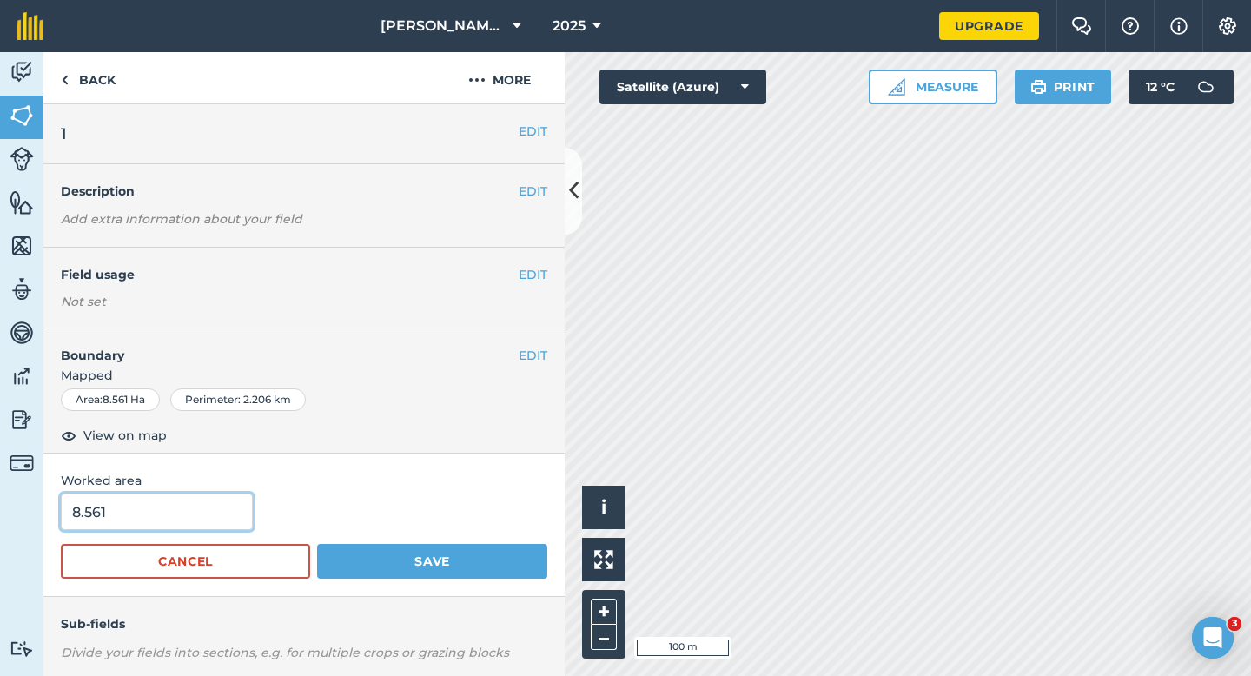
click at [213, 521] on input "8.561" at bounding box center [157, 512] width 192 height 36
type input "9"
click at [317, 544] on button "Save" at bounding box center [432, 561] width 230 height 35
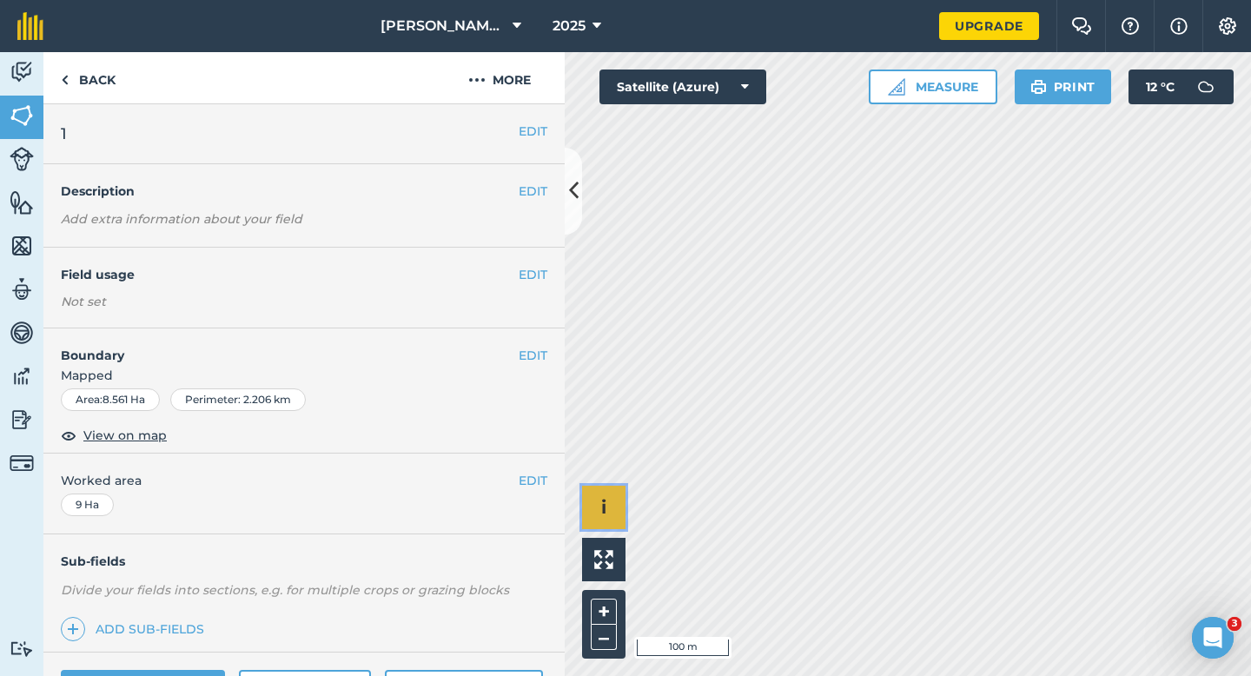
click at [606, 519] on button "i" at bounding box center [603, 507] width 43 height 43
click at [677, 498] on li "© 2025 TomTom, Microsoft" at bounding box center [693, 507] width 135 height 43
click at [594, 496] on button "›" at bounding box center [603, 507] width 43 height 43
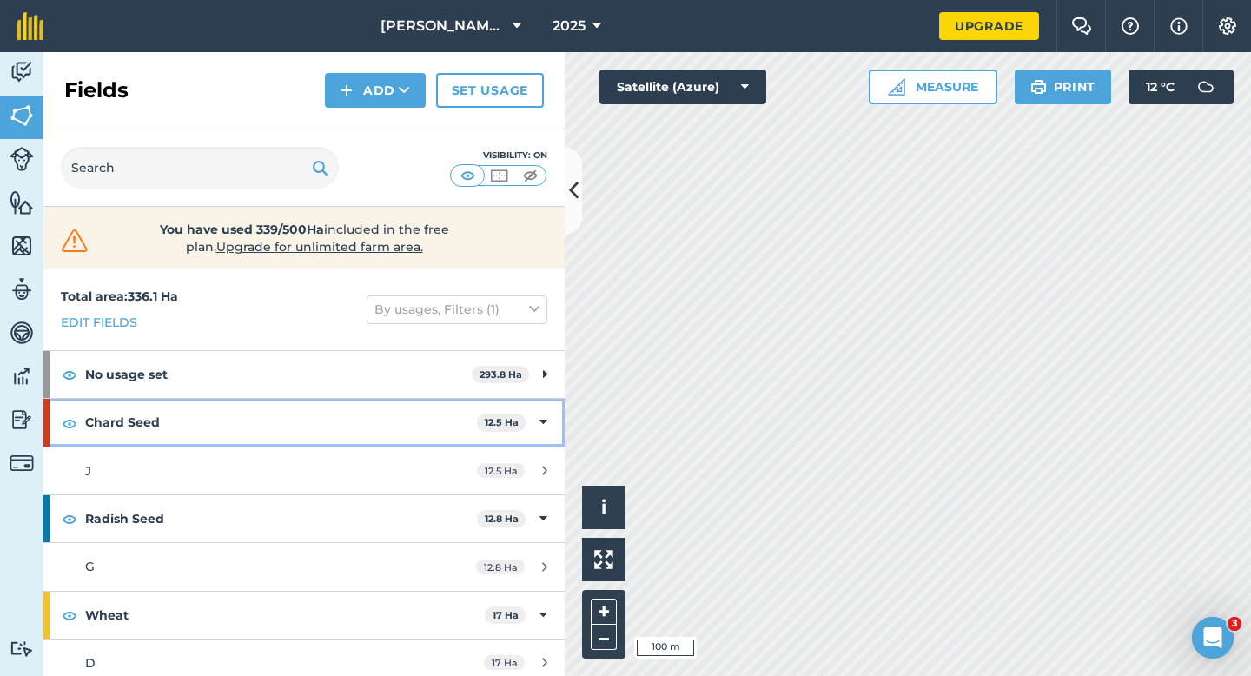
click at [554, 406] on div "Chard Seed 12.5 Ha" at bounding box center [303, 422] width 521 height 47
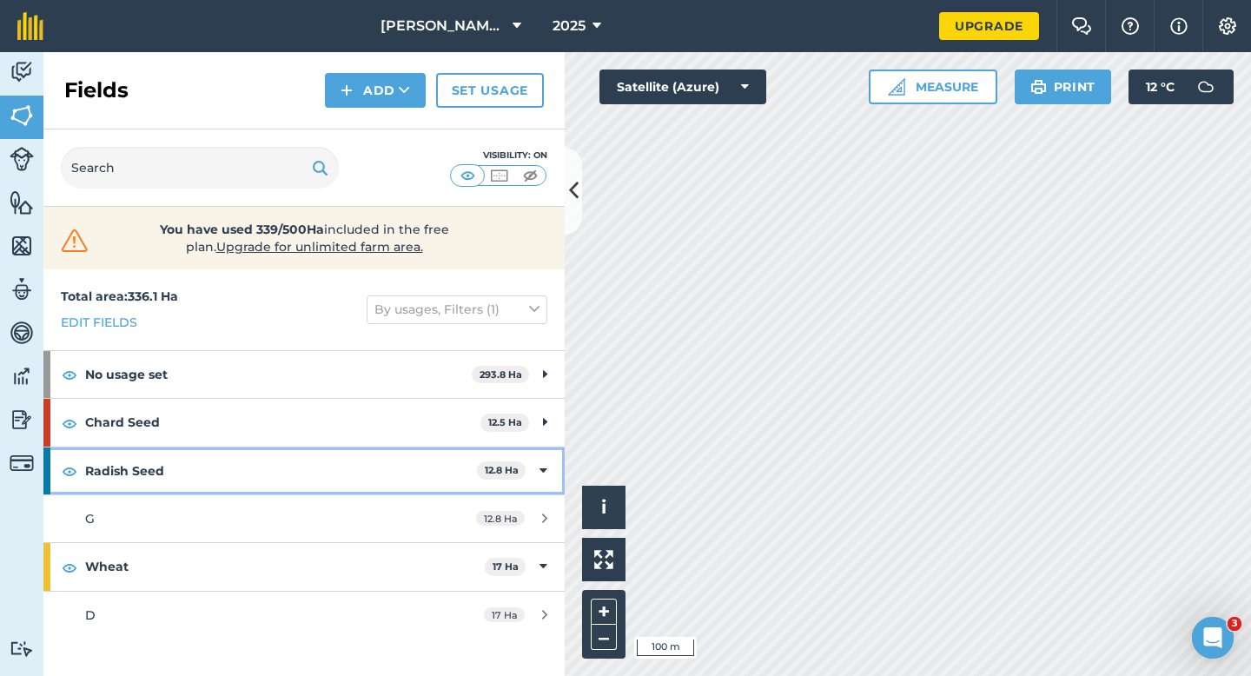
click at [547, 448] on div "Radish Seed 12.8 Ha" at bounding box center [303, 471] width 521 height 47
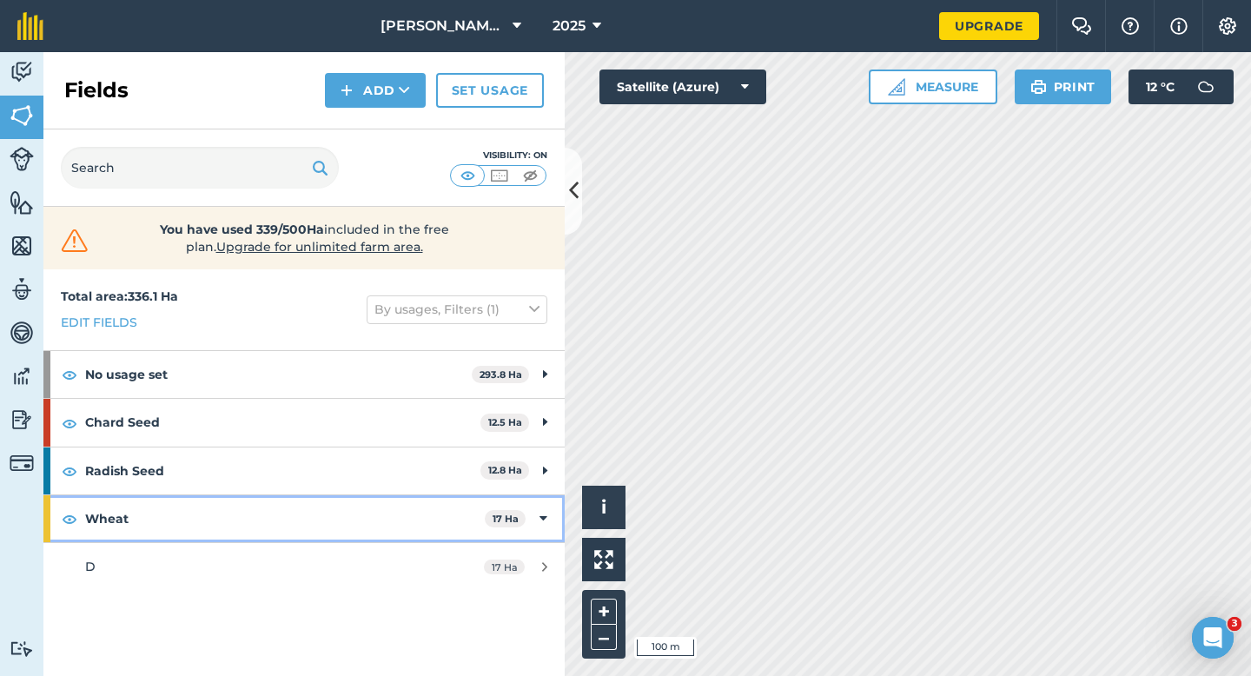
click at [550, 499] on div "Wheat 17 Ha" at bounding box center [303, 518] width 521 height 47
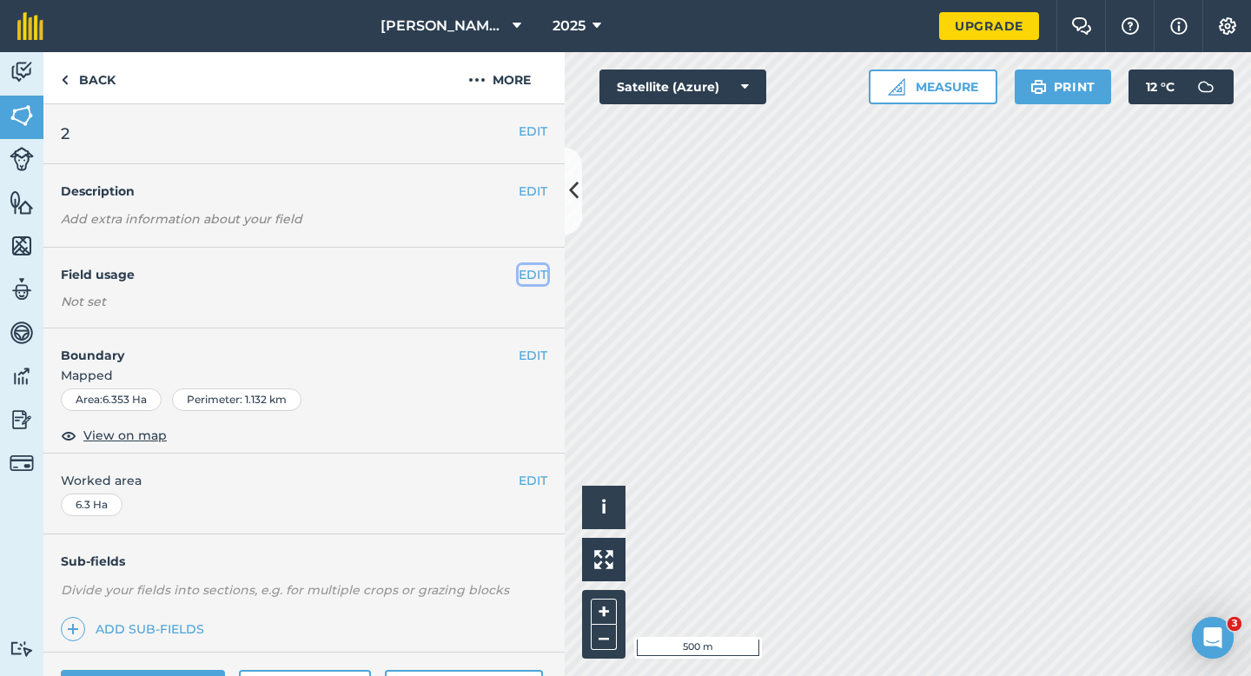
click at [538, 270] on button "EDIT" at bounding box center [533, 274] width 29 height 19
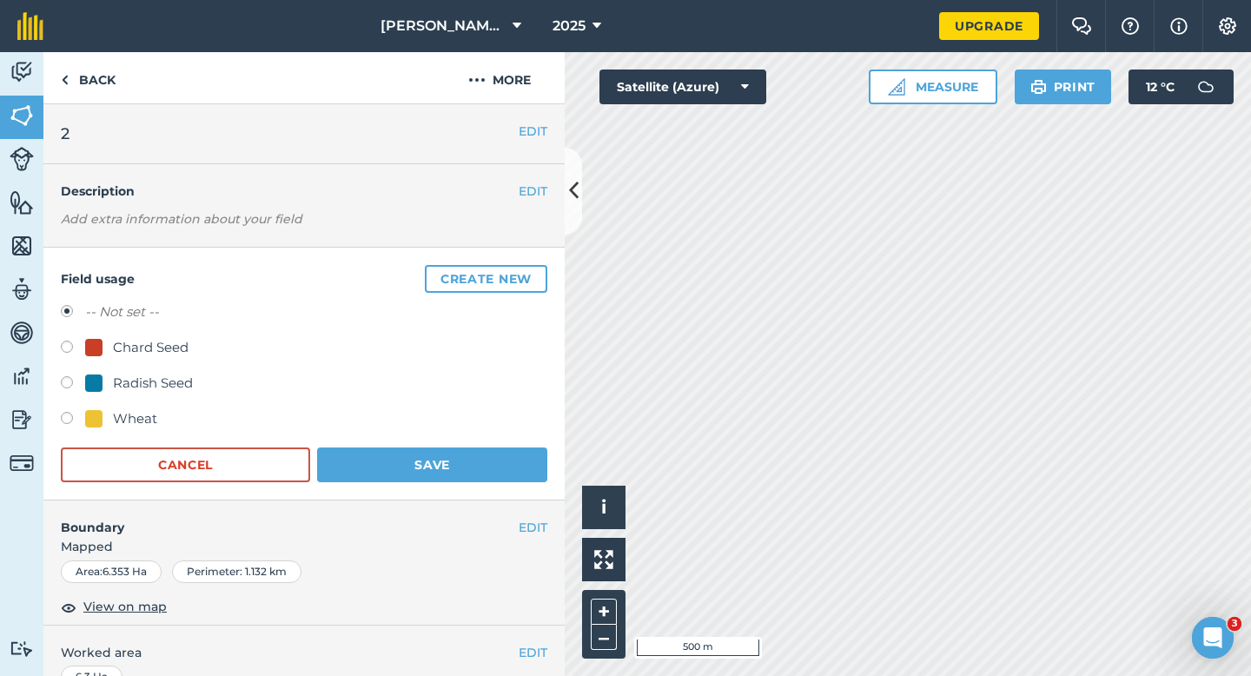
click at [538, 270] on button "Create new" at bounding box center [486, 279] width 123 height 28
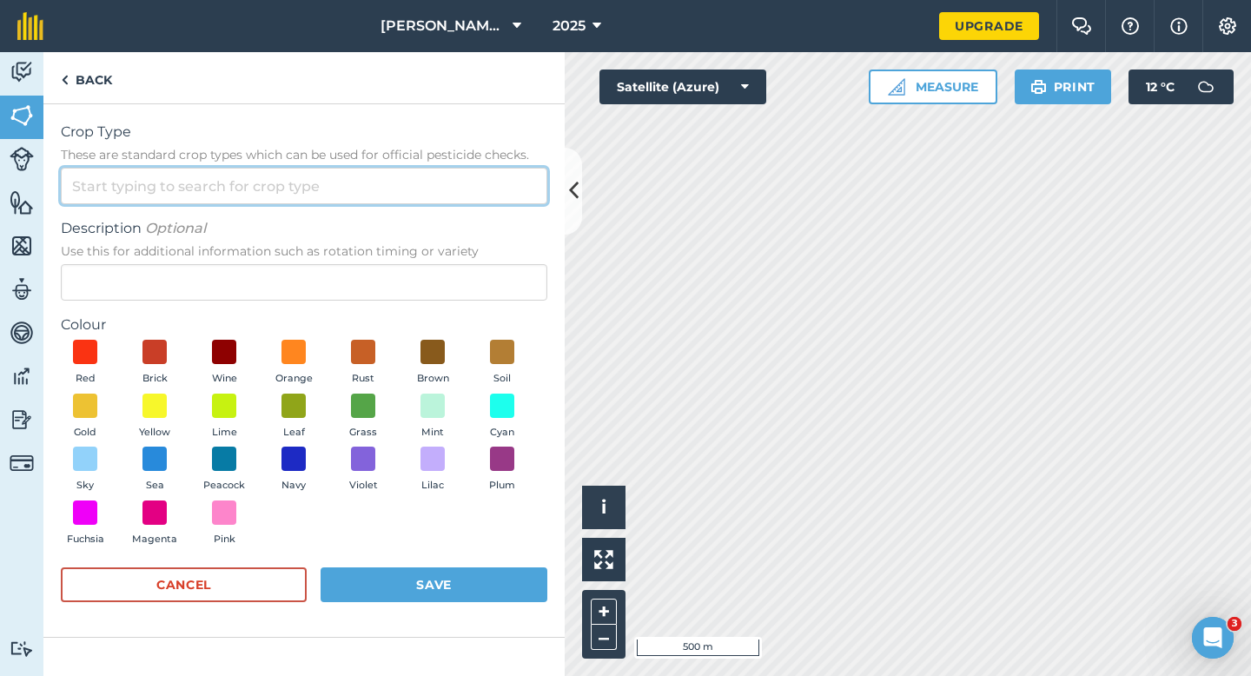
click at [479, 196] on input "Crop Type These are standard crop types which can be used for official pesticid…" at bounding box center [304, 186] width 487 height 36
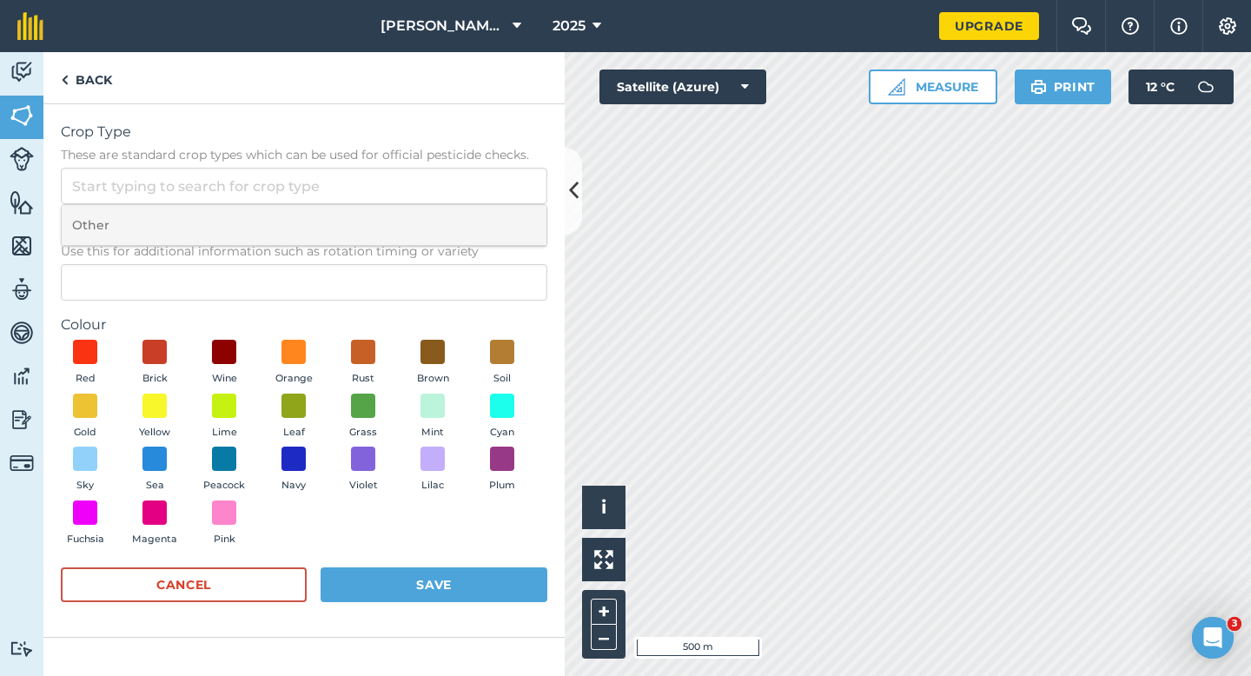
click at [479, 224] on li "Other" at bounding box center [304, 225] width 485 height 41
type input "Other"
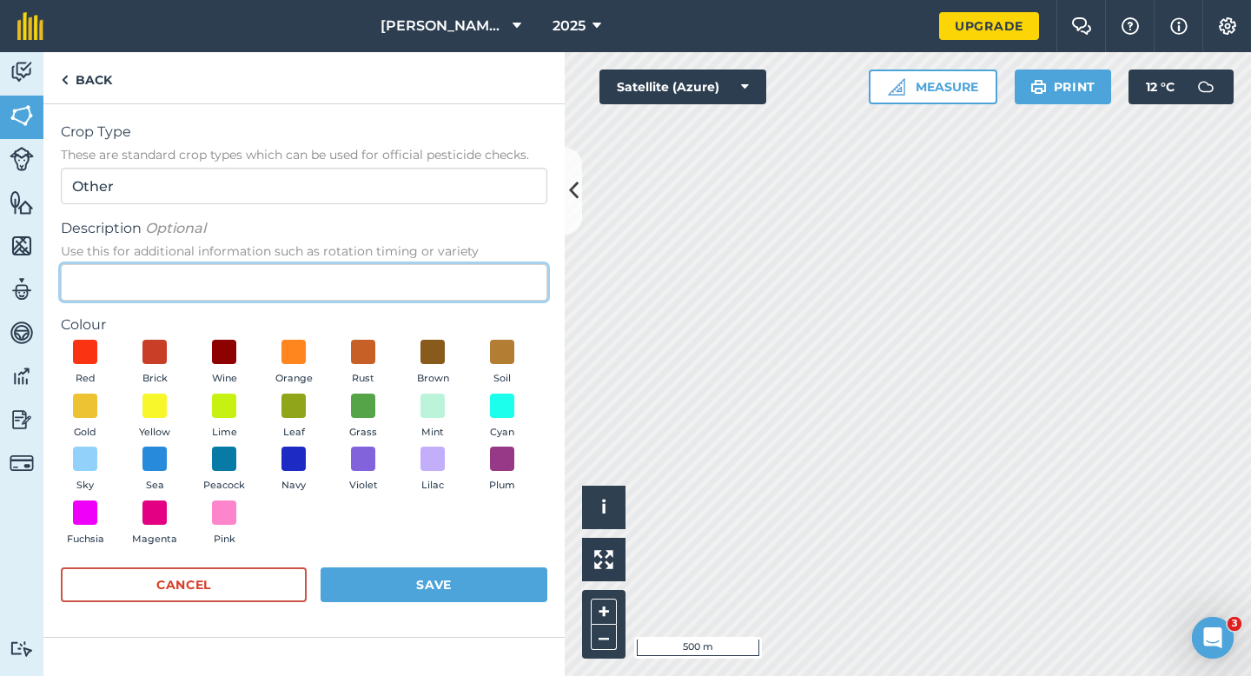
click at [479, 279] on input "Description Optional Use this for additional information such as rotation timin…" at bounding box center [304, 282] width 487 height 36
type input "Lucerne"
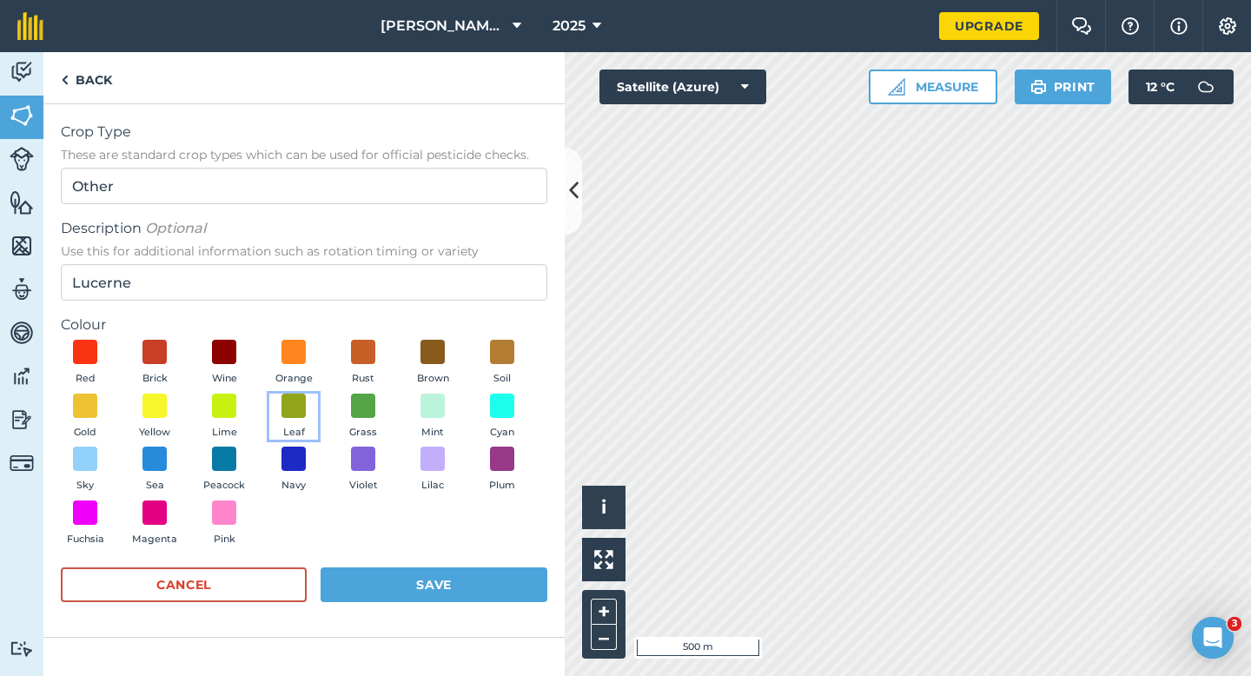
click at [316, 400] on button "Leaf" at bounding box center [293, 417] width 49 height 47
click at [381, 408] on button "Grass" at bounding box center [363, 417] width 49 height 47
click at [399, 583] on button "Save" at bounding box center [434, 584] width 227 height 35
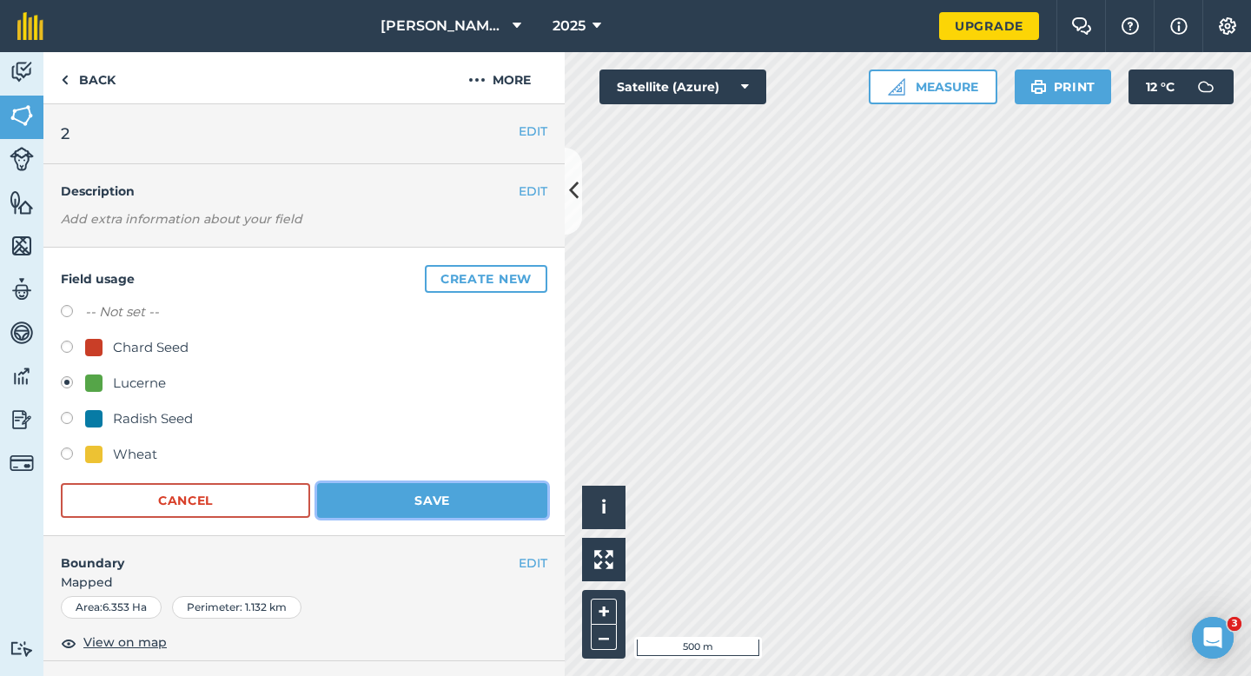
click at [463, 505] on button "Save" at bounding box center [432, 500] width 230 height 35
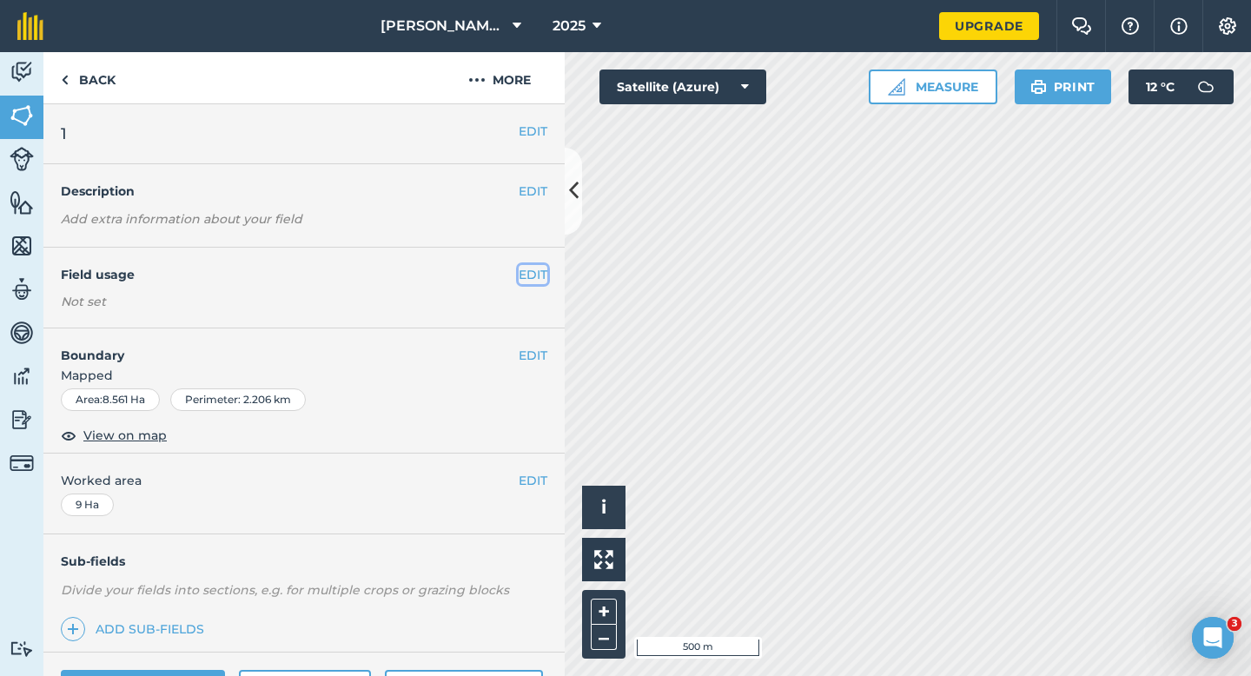
click at [539, 278] on button "EDIT" at bounding box center [533, 274] width 29 height 19
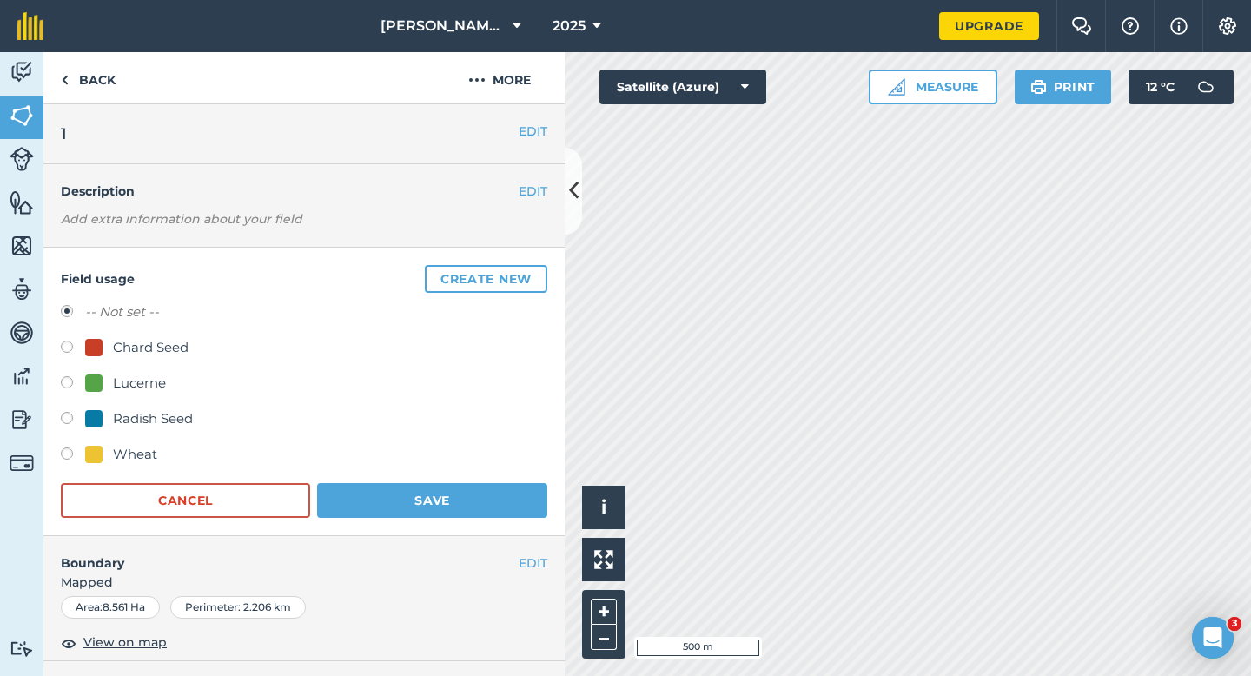
click at [136, 384] on div "Lucerne" at bounding box center [139, 383] width 53 height 21
radio input "true"
radio input "false"
click at [428, 499] on button "Save" at bounding box center [432, 500] width 230 height 35
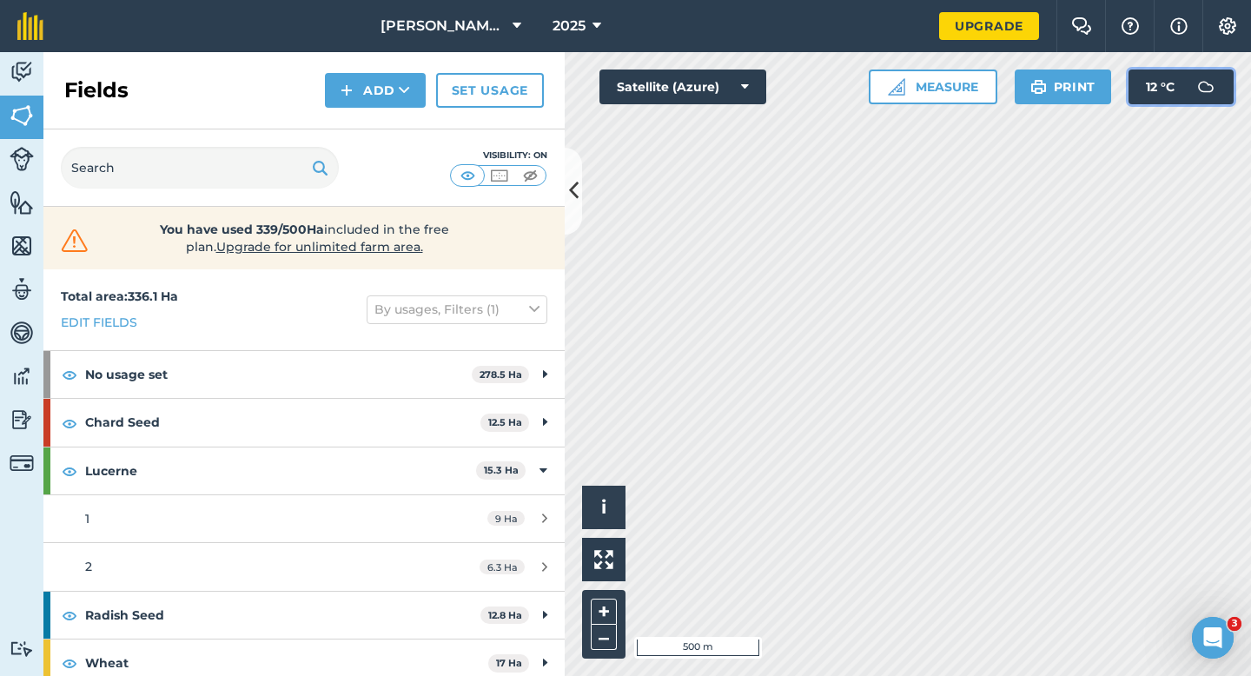
click at [1181, 70] on button "12 ° C" at bounding box center [1181, 87] width 105 height 35
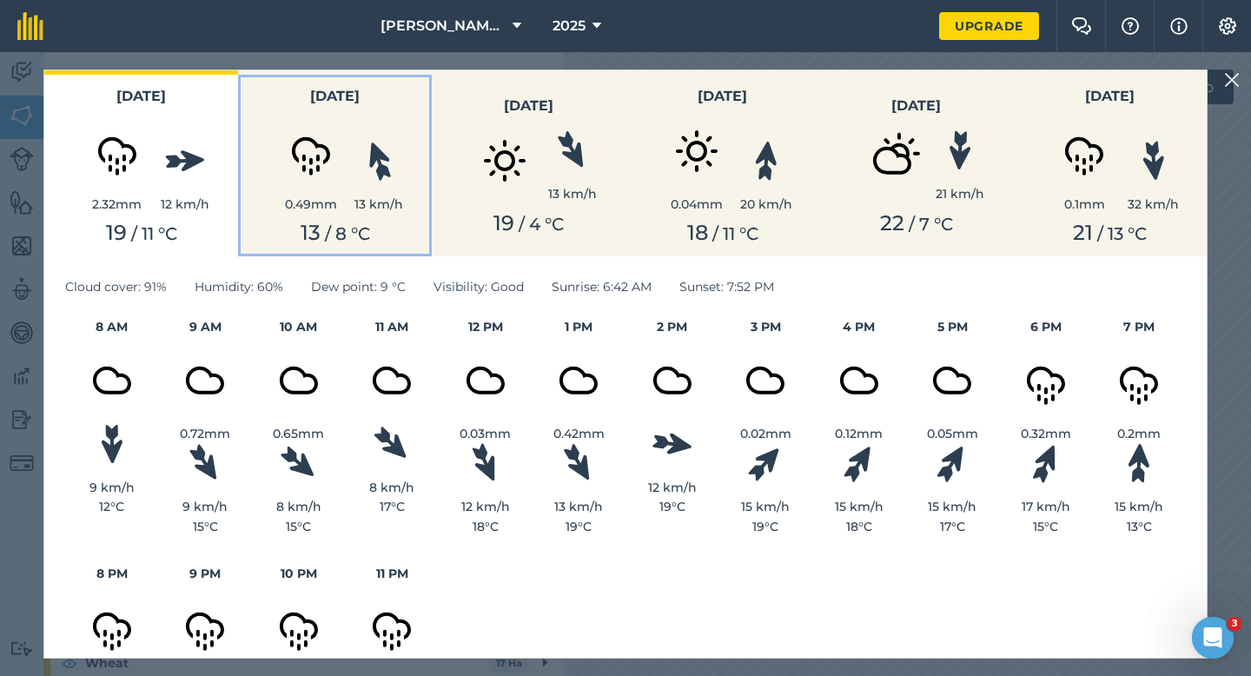
click at [358, 191] on div "13 km/h" at bounding box center [379, 177] width 49 height 73
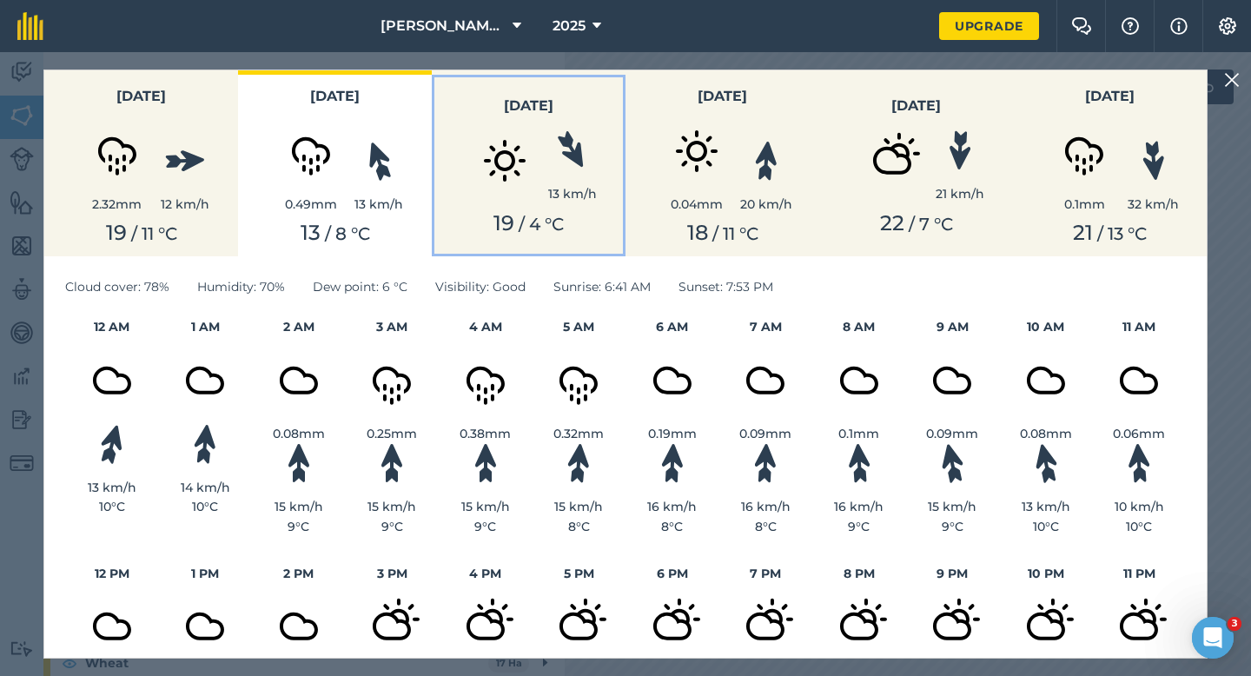
click at [511, 190] on img at bounding box center [504, 160] width 87 height 87
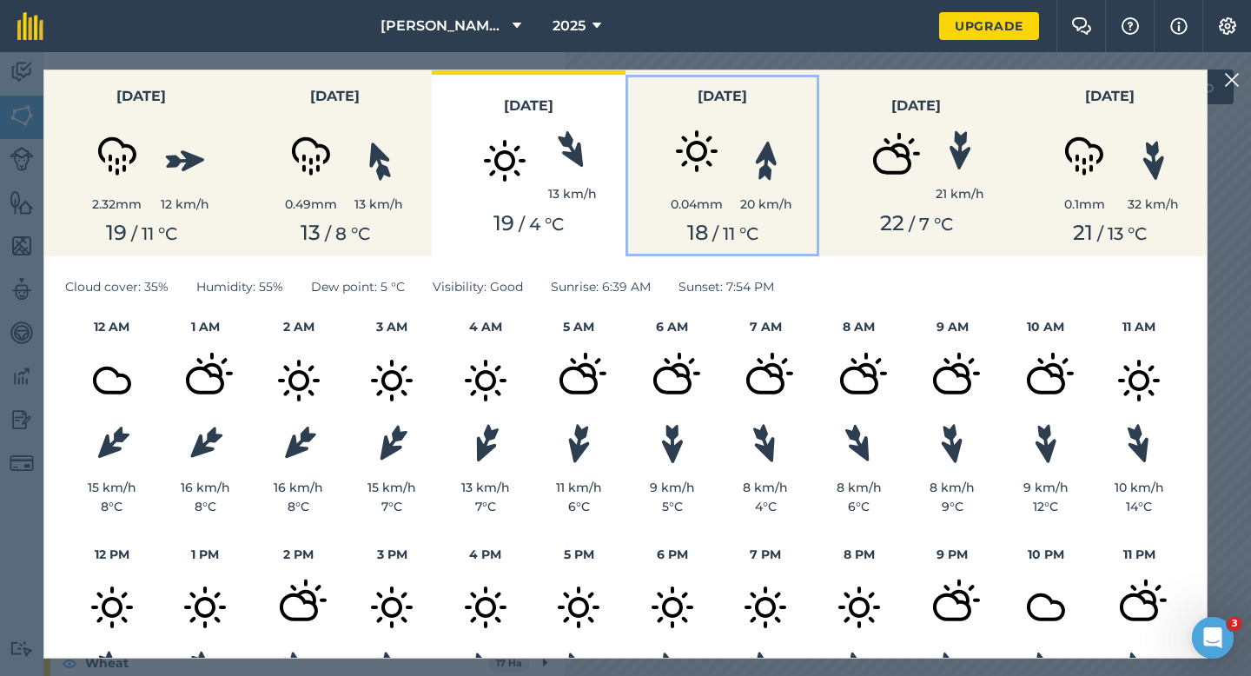
click at [666, 162] on img at bounding box center [696, 151] width 87 height 87
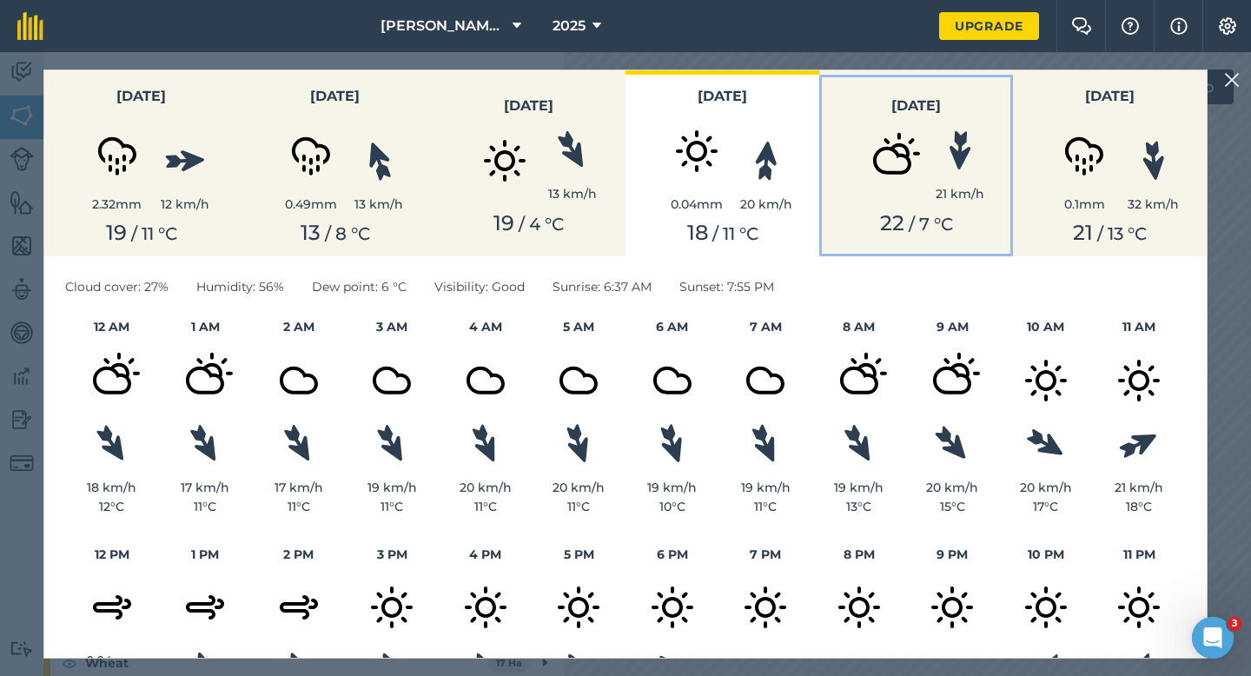
click at [887, 163] on img at bounding box center [892, 160] width 87 height 87
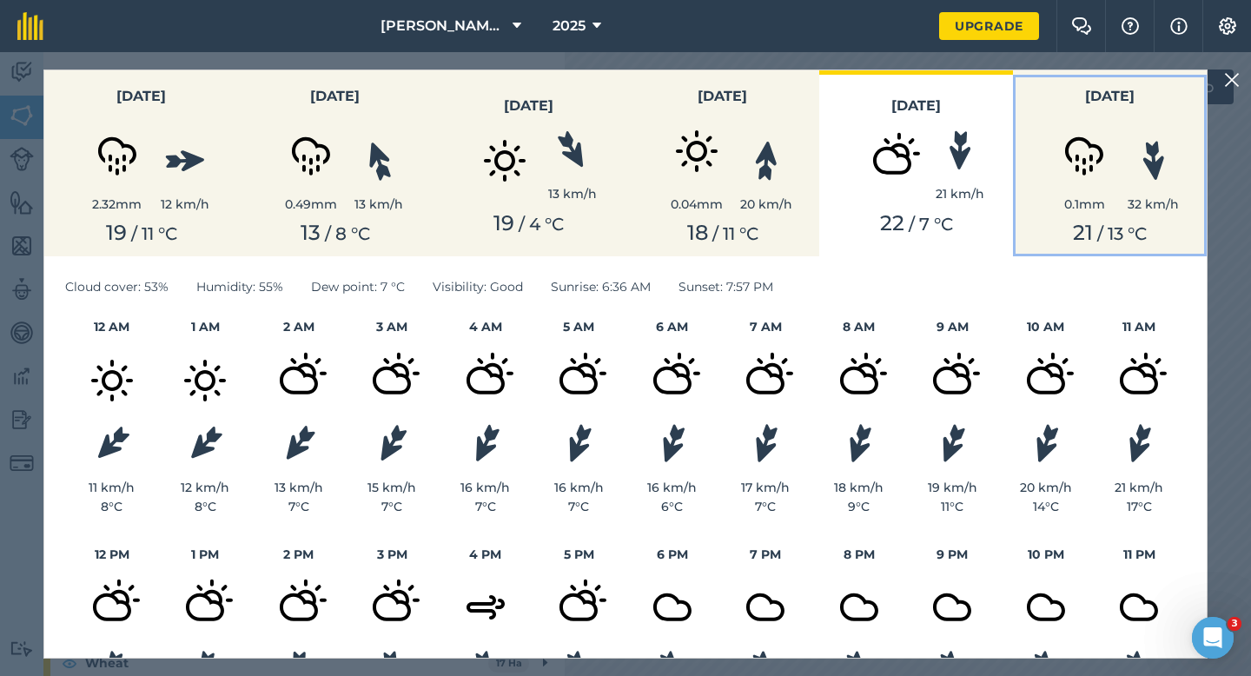
click at [1013, 176] on button "Saturday 0.1 mm 32 km/h 21 / 13 ° C" at bounding box center [1110, 163] width 194 height 186
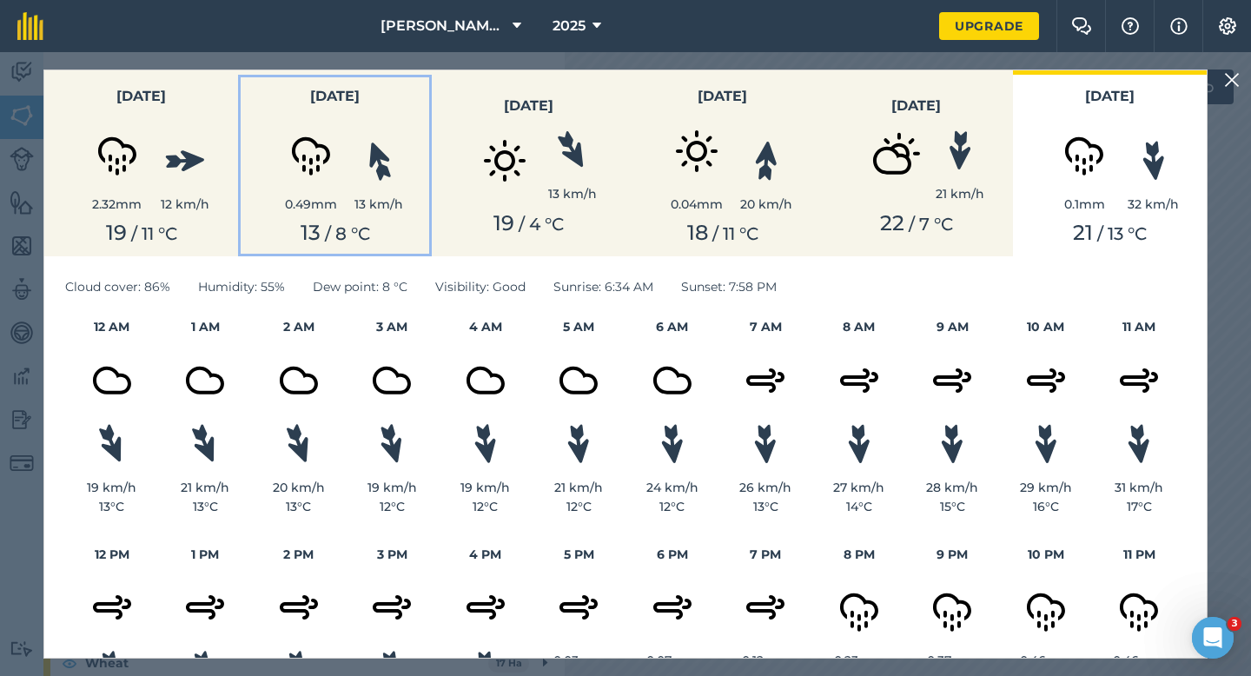
click at [250, 183] on div "0.49 mm 13 km/h" at bounding box center [335, 161] width 173 height 106
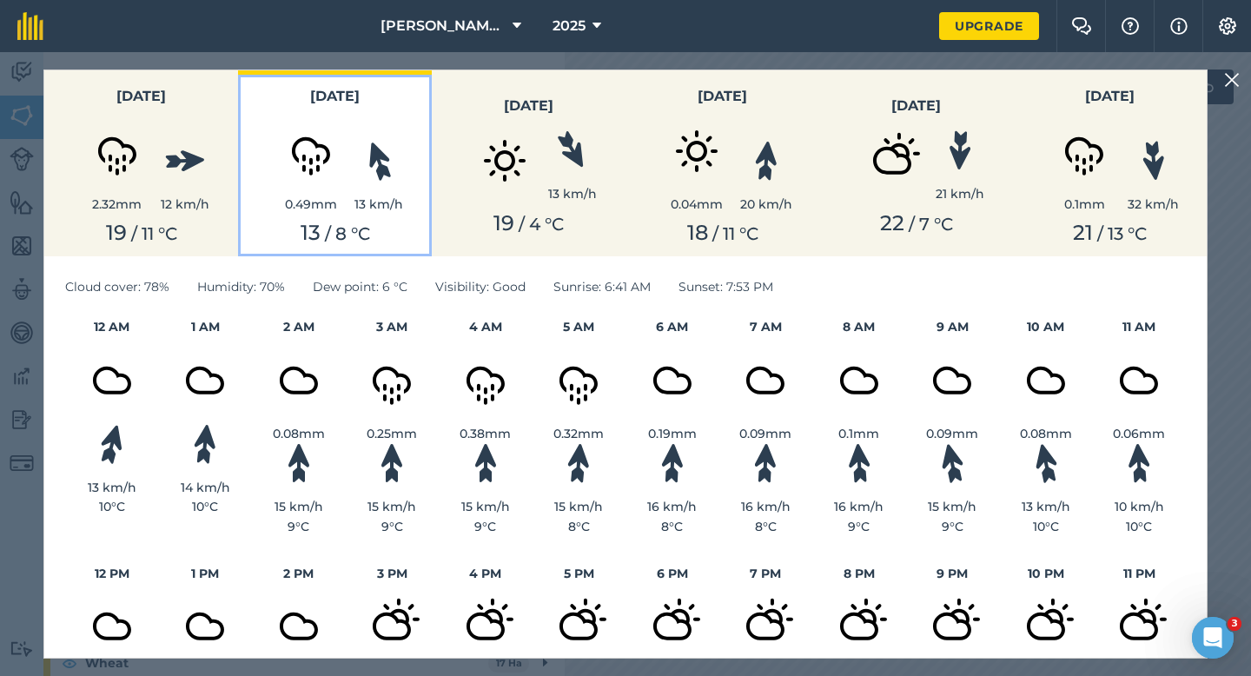
click at [387, 125] on div "0.49 mm 13 km/h" at bounding box center [335, 161] width 173 height 106
click at [313, 143] on img at bounding box center [311, 151] width 87 height 87
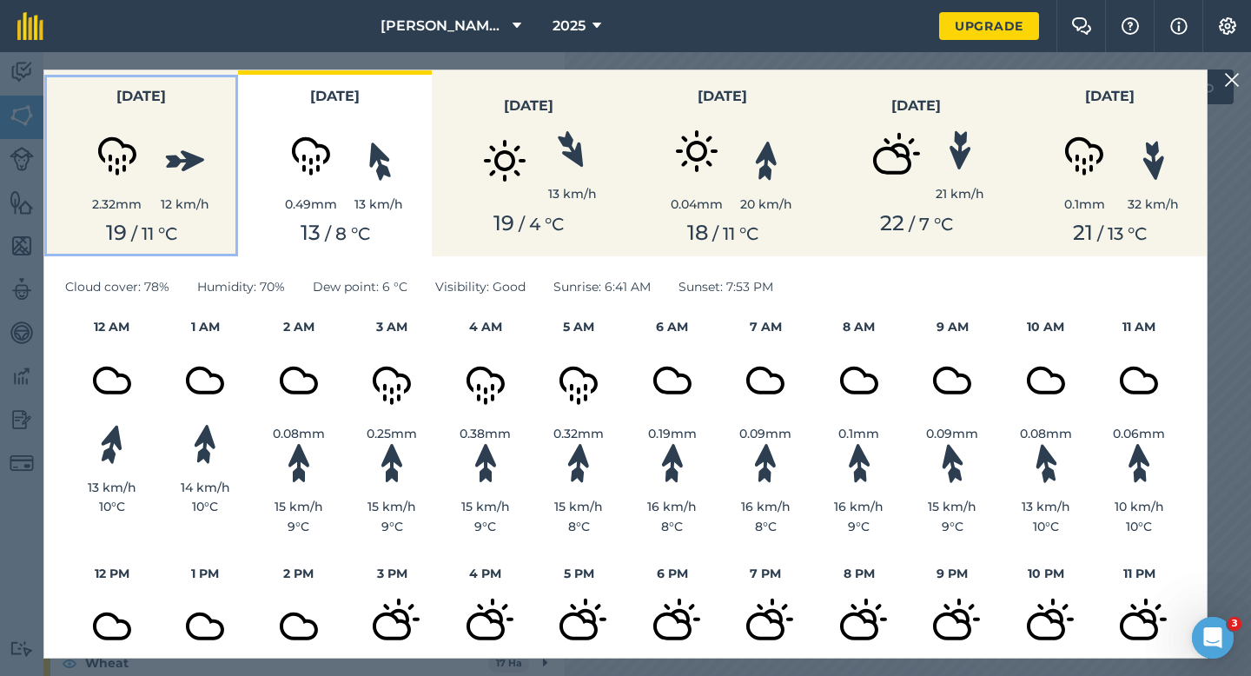
click at [203, 178] on div "12 km/h" at bounding box center [185, 177] width 49 height 73
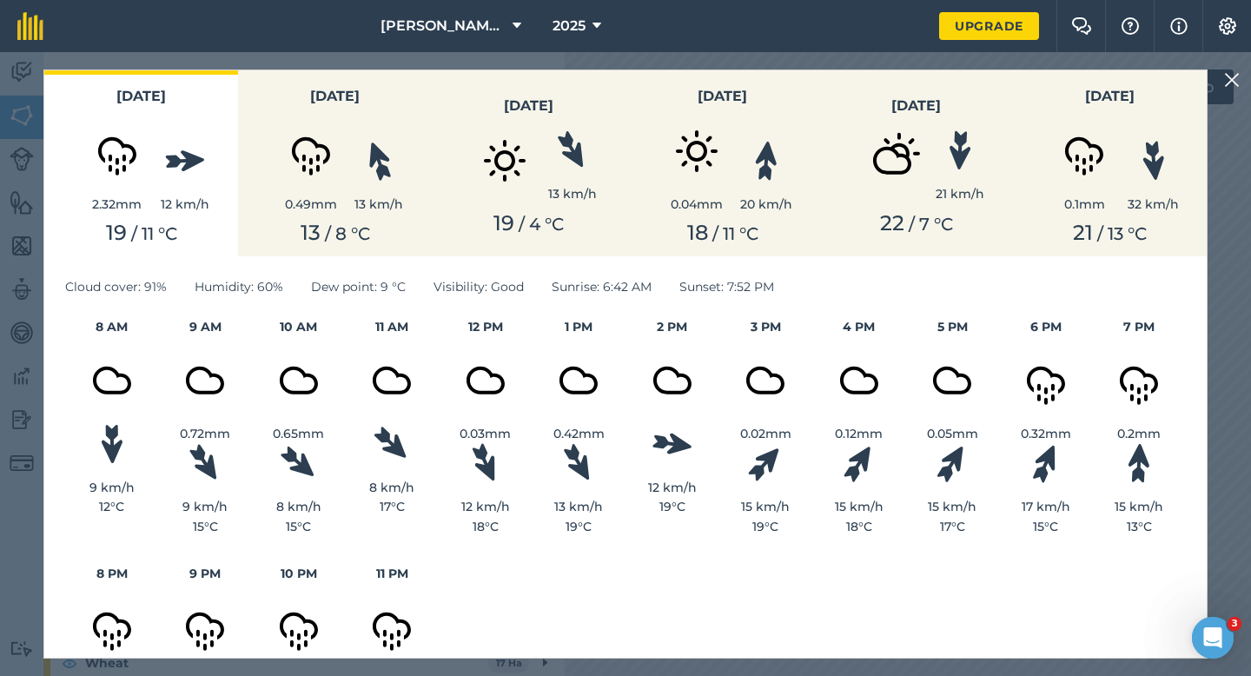
click at [1237, 89] on img at bounding box center [1232, 80] width 16 height 21
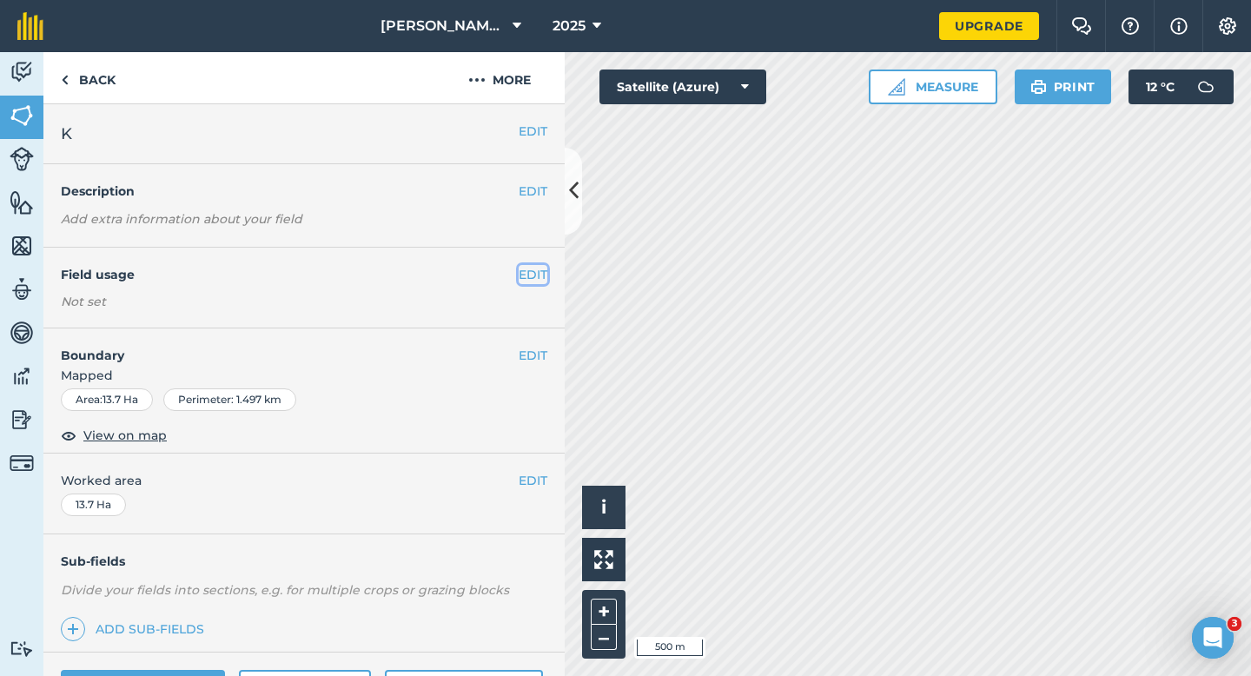
click at [529, 270] on button "EDIT" at bounding box center [533, 274] width 29 height 19
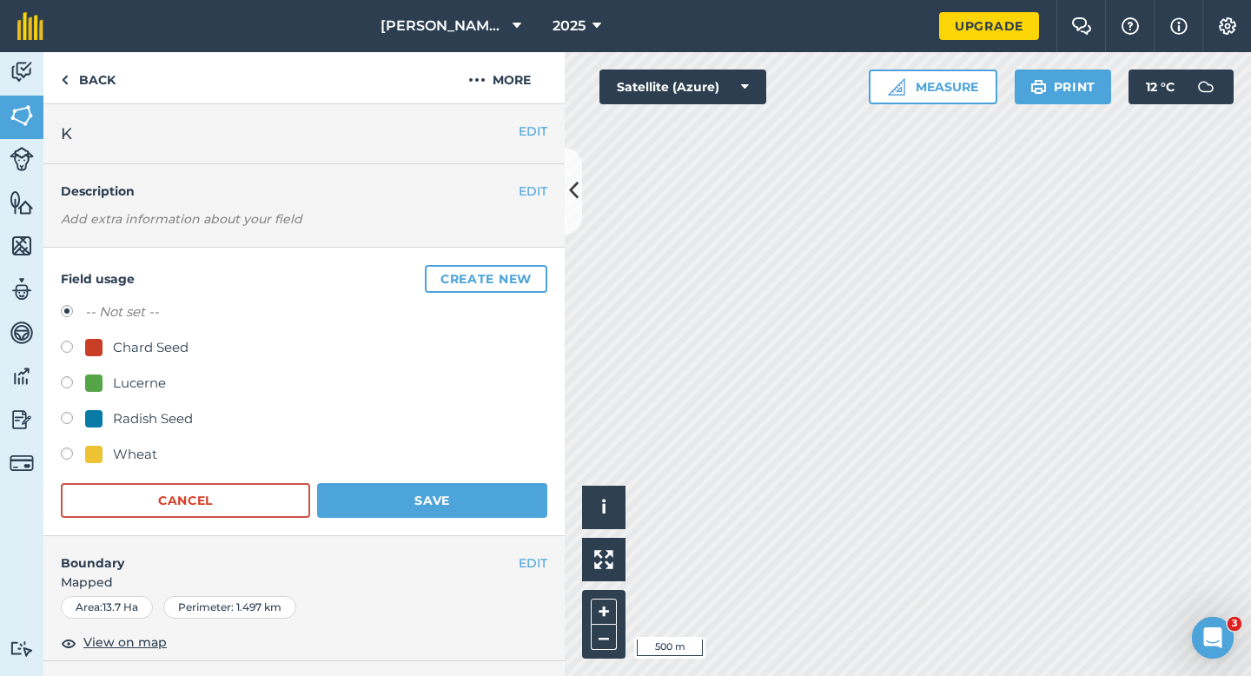
click at [529, 270] on button "Create new" at bounding box center [486, 279] width 123 height 28
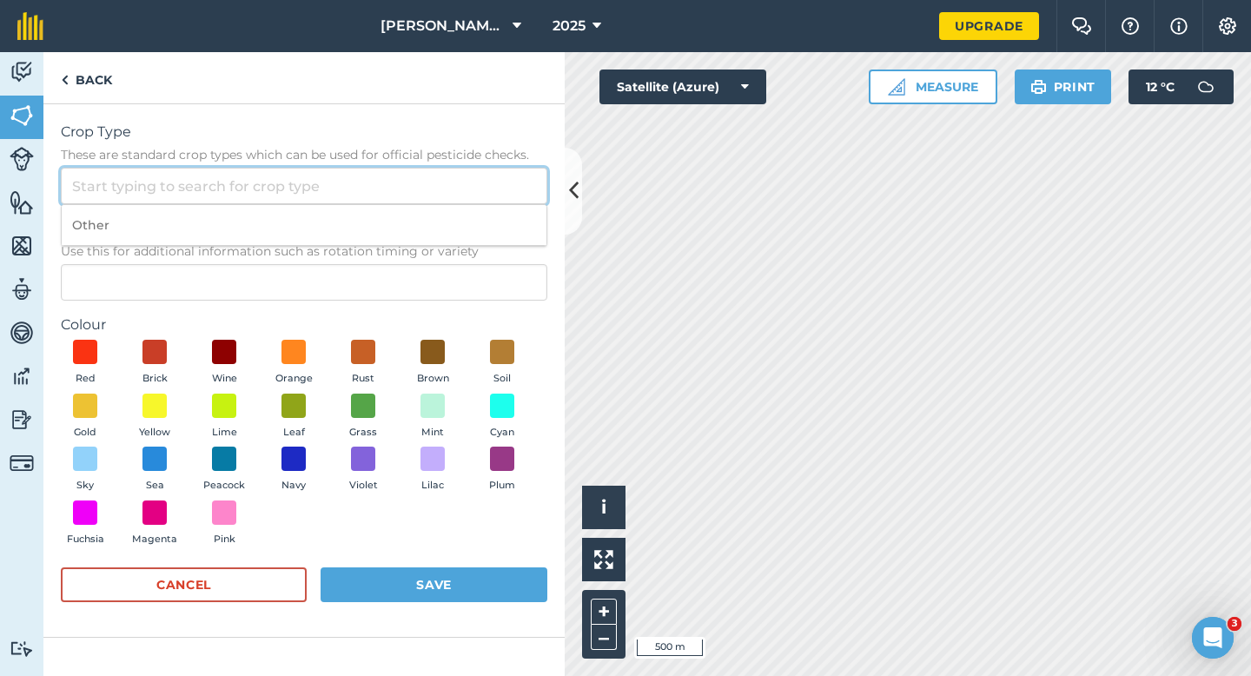
click at [498, 169] on input "Crop Type These are standard crop types which can be used for official pesticid…" at bounding box center [304, 186] width 487 height 36
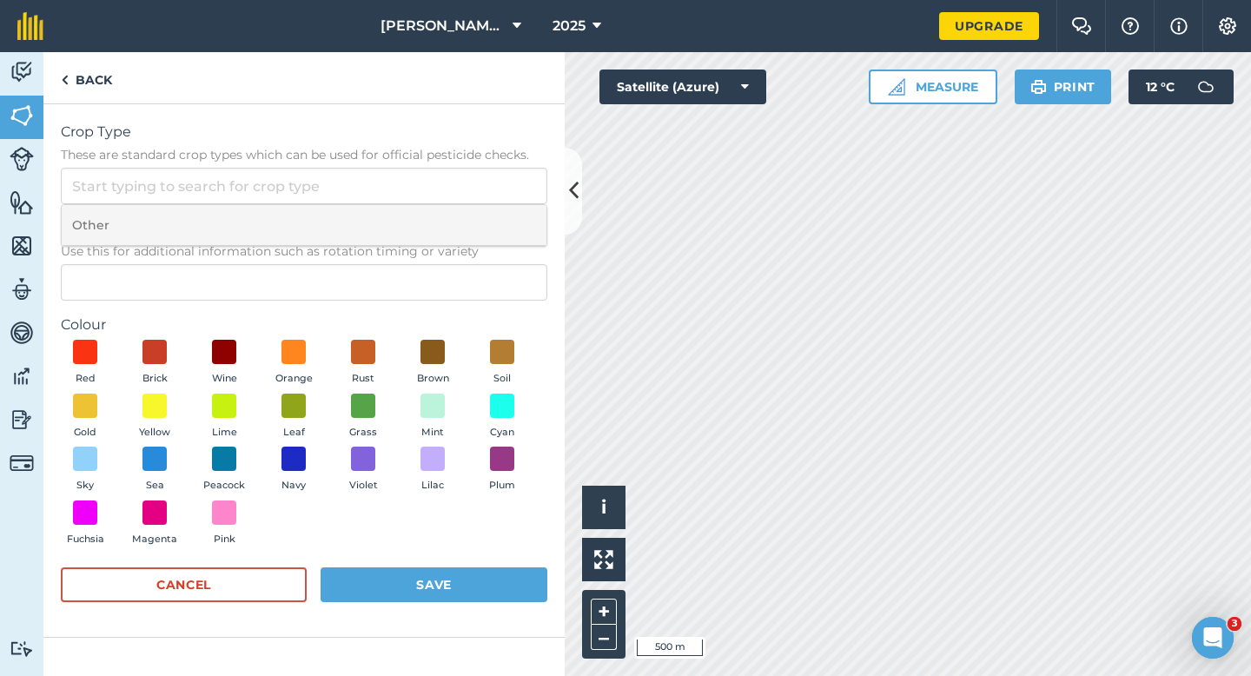
click at [498, 236] on li "Other" at bounding box center [304, 225] width 485 height 41
type input "Other"
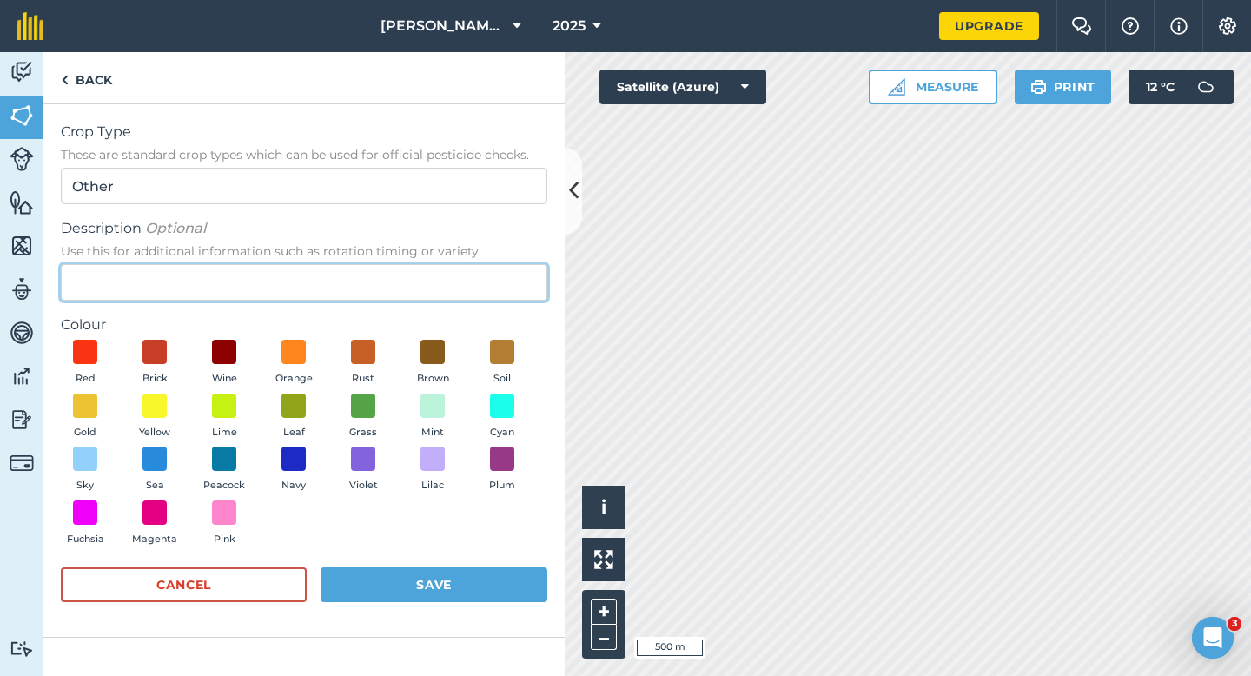
click at [495, 295] on input "Description Optional Use this for additional information such as rotation timin…" at bounding box center [304, 282] width 487 height 36
type input "Clover Seed"
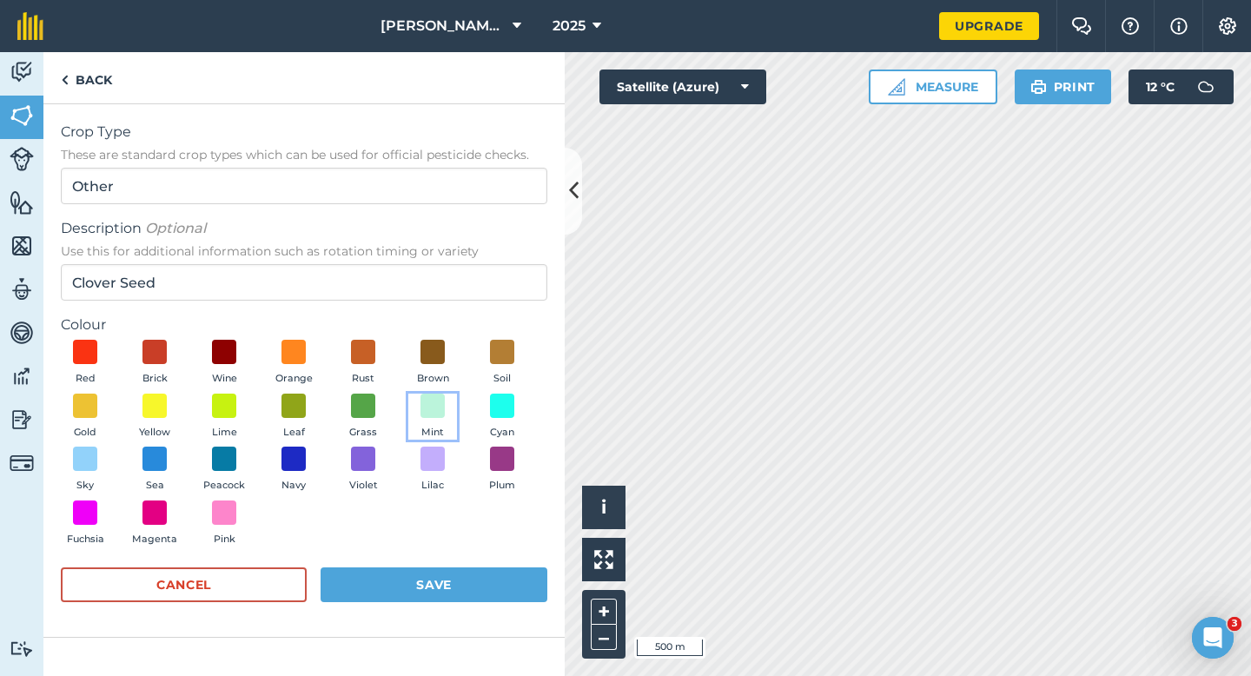
click at [415, 434] on button "Mint" at bounding box center [432, 417] width 49 height 47
click at [451, 583] on button "Save" at bounding box center [434, 584] width 227 height 35
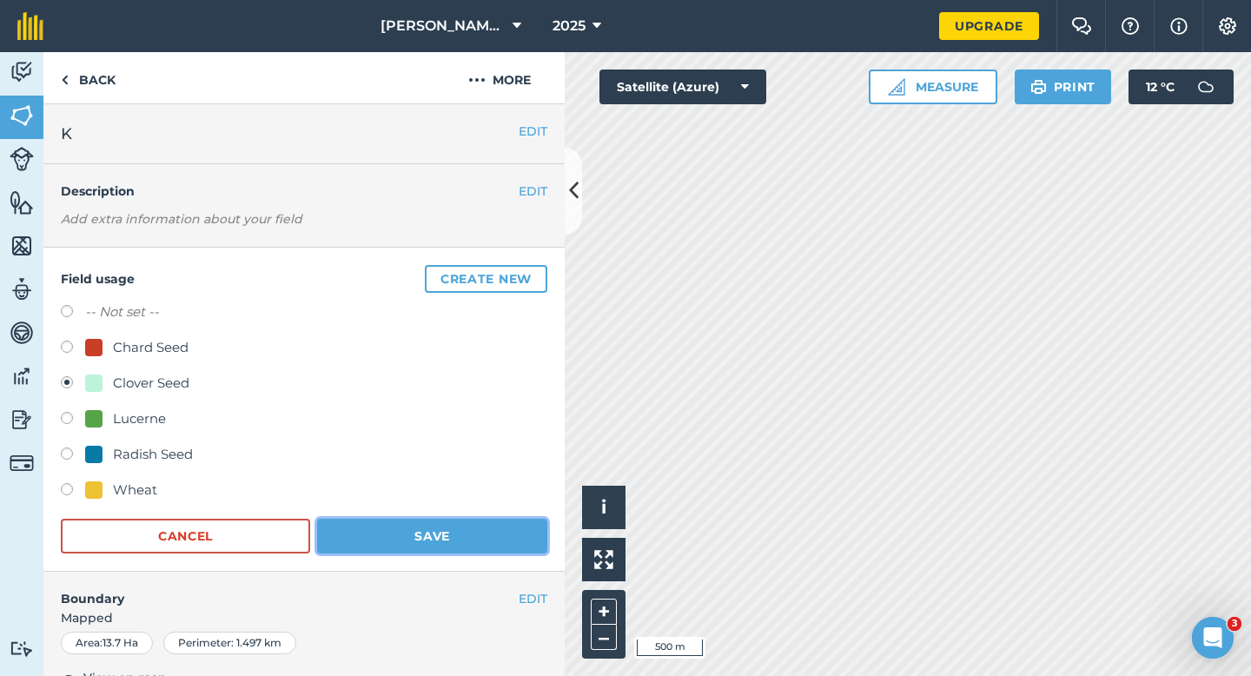
click at [474, 538] on button "Save" at bounding box center [432, 536] width 230 height 35
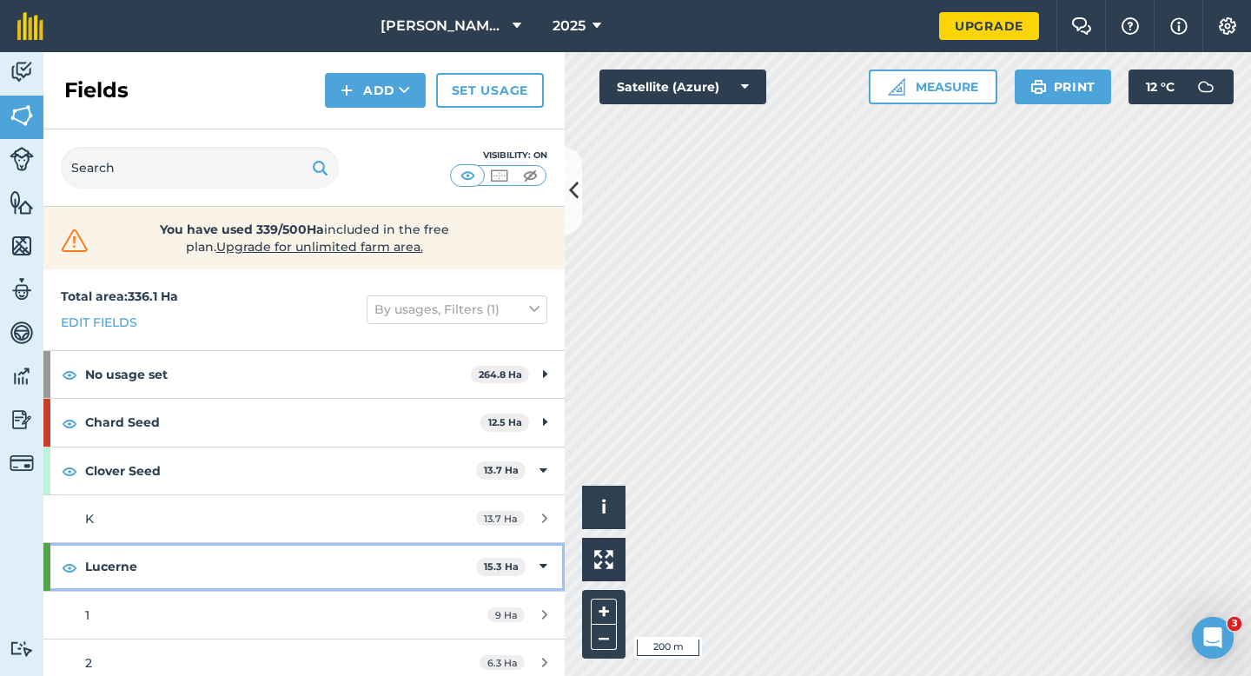
click at [527, 573] on div "Lucerne 15.3 Ha" at bounding box center [303, 566] width 521 height 47
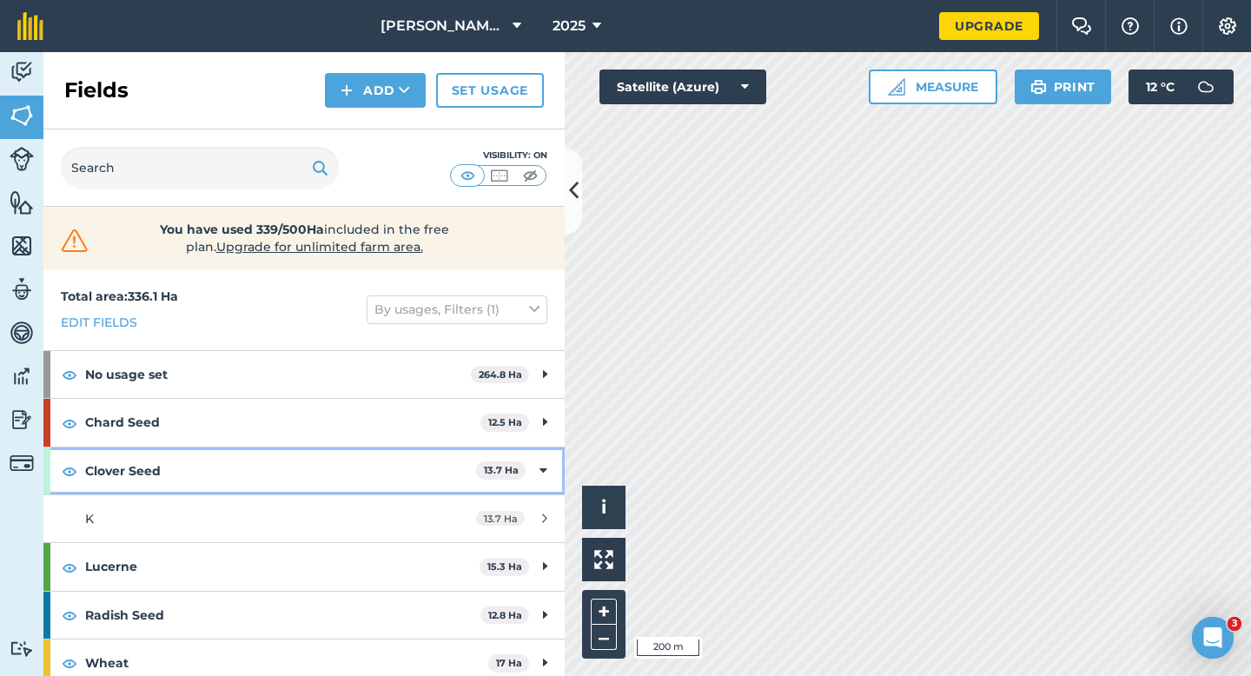
click at [542, 467] on icon at bounding box center [544, 470] width 8 height 19
